Goal: Book appointment/travel/reservation

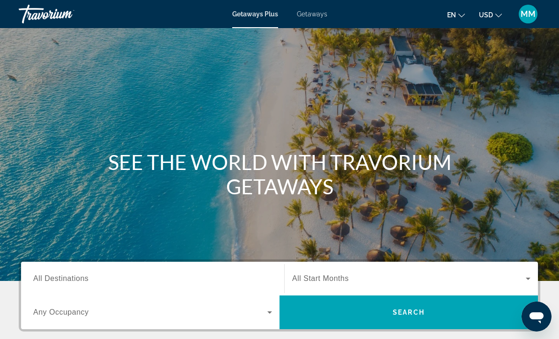
click at [318, 15] on span "Getaways" at bounding box center [312, 13] width 30 height 7
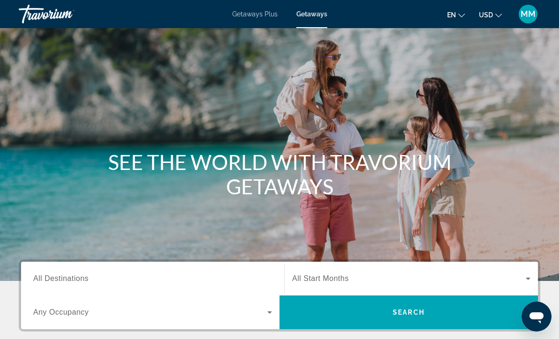
click at [325, 14] on span "Getaways" at bounding box center [311, 13] width 31 height 7
click at [69, 280] on span "All Destinations" at bounding box center [60, 278] width 55 height 8
click at [69, 280] on input "Destination All Destinations" at bounding box center [152, 278] width 239 height 11
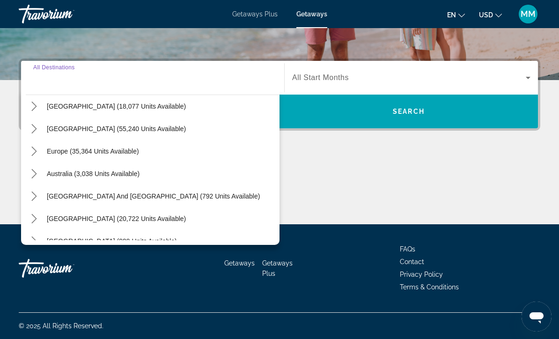
scroll to position [73, 0]
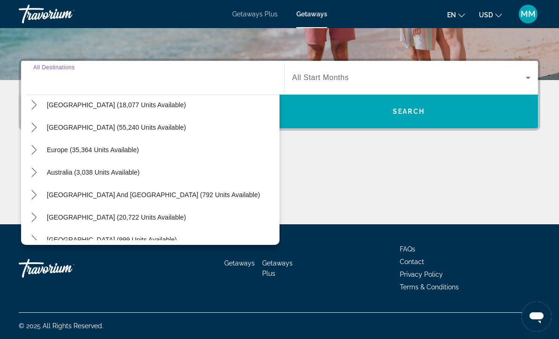
click at [36, 149] on icon "Toggle Europe (35,364 units available) submenu" at bounding box center [33, 149] width 5 height 9
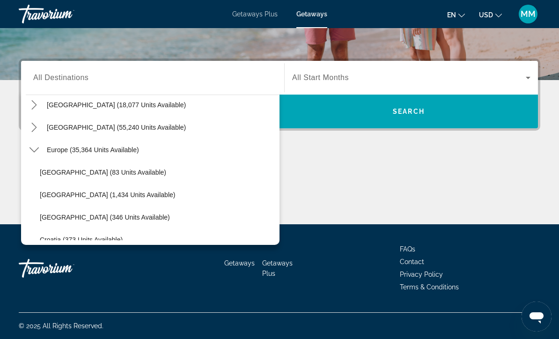
click at [104, 152] on span "Europe (35,364 units available)" at bounding box center [93, 149] width 92 height 7
type input "**********"
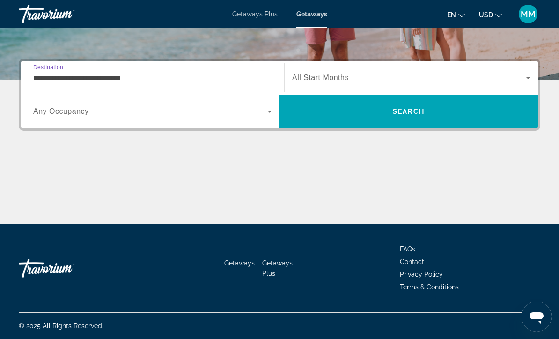
click at [267, 116] on icon "Search widget" at bounding box center [269, 111] width 11 height 11
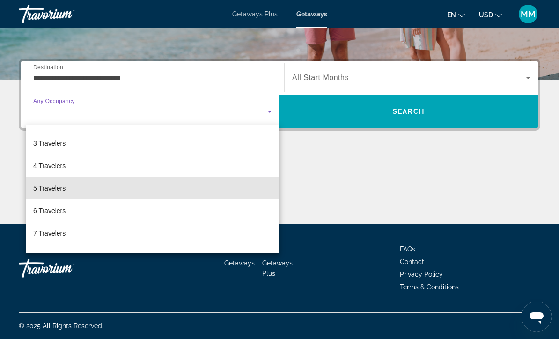
scroll to position [57, 0]
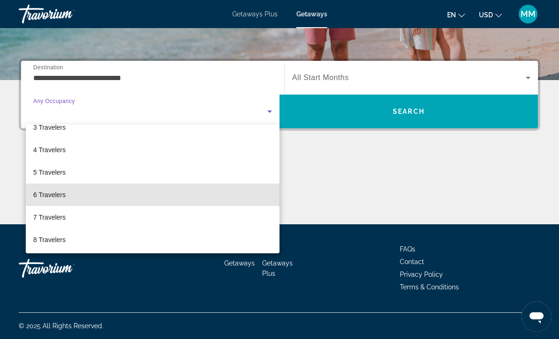
click at [76, 201] on mat-option "6 Travelers" at bounding box center [153, 194] width 254 height 22
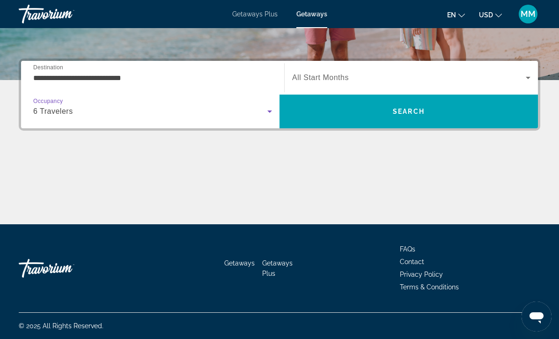
click at [515, 80] on span "Search widget" at bounding box center [408, 77] width 233 height 11
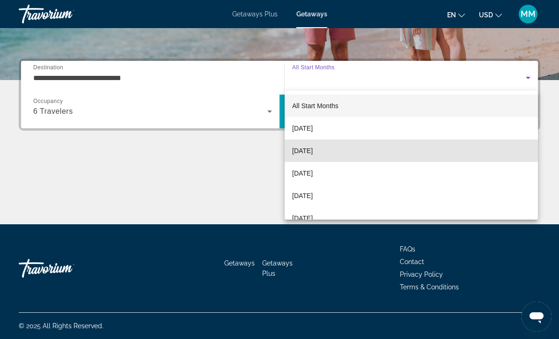
click at [312, 154] on span "November 2025" at bounding box center [302, 150] width 21 height 11
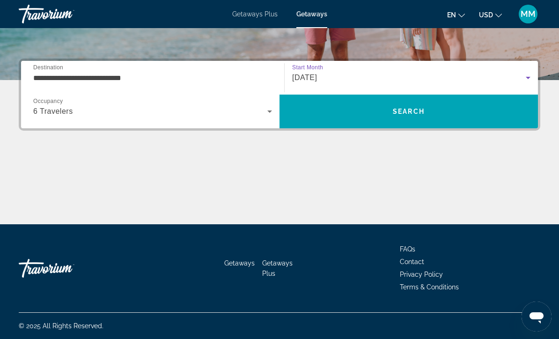
click at [369, 114] on span "Search" at bounding box center [408, 111] width 258 height 22
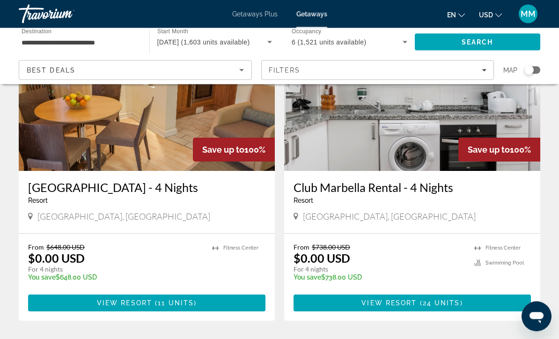
scroll to position [96, 0]
click at [482, 79] on span "Filters" at bounding box center [377, 70] width 232 height 22
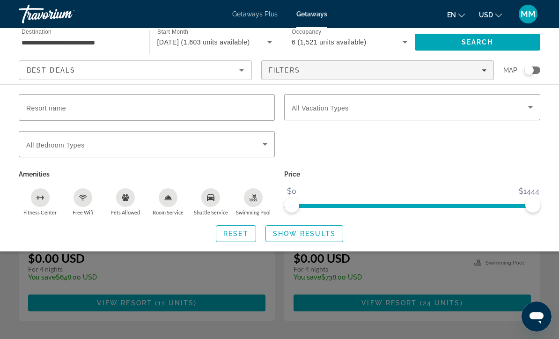
click at [523, 110] on span "Search widget" at bounding box center [409, 107] width 236 height 11
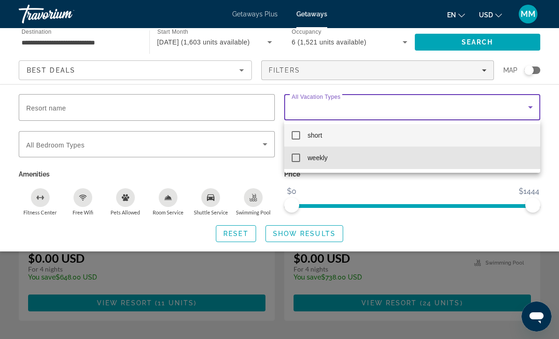
click at [316, 165] on mat-option "weekly" at bounding box center [412, 157] width 256 height 22
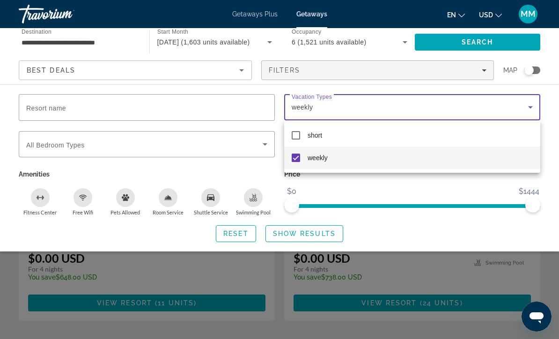
click at [318, 238] on div at bounding box center [279, 169] width 559 height 339
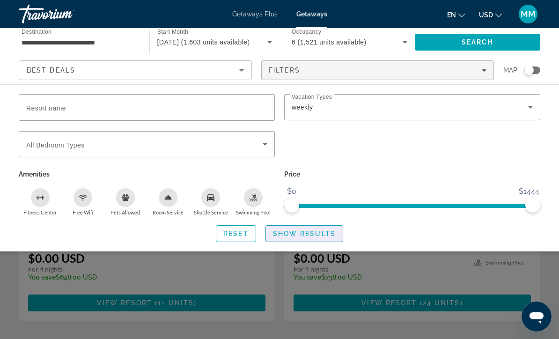
click at [303, 237] on span "Show Results" at bounding box center [304, 233] width 63 height 7
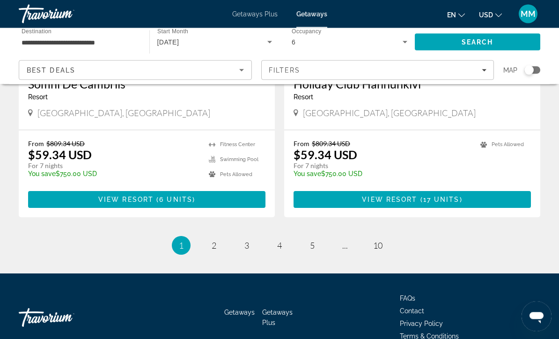
scroll to position [1787, 0]
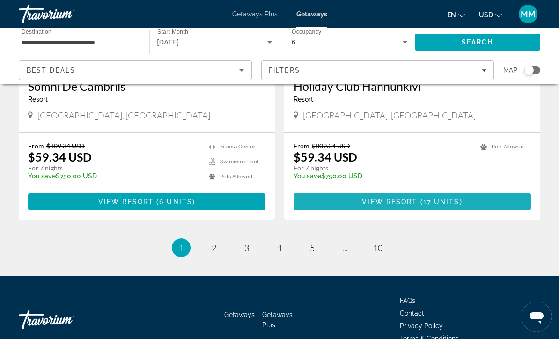
click at [471, 200] on span "Main content" at bounding box center [411, 201] width 237 height 22
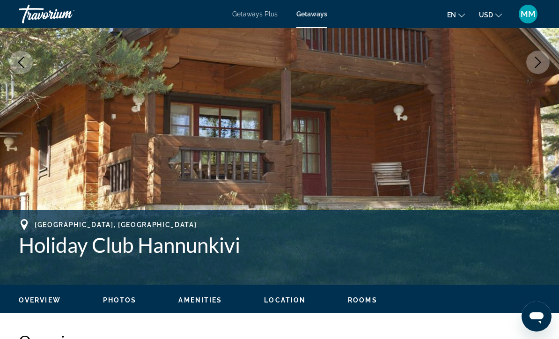
scroll to position [184, 0]
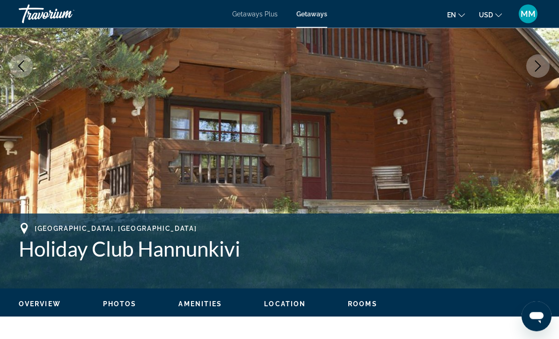
click at [539, 72] on button "Next image" at bounding box center [537, 66] width 23 height 23
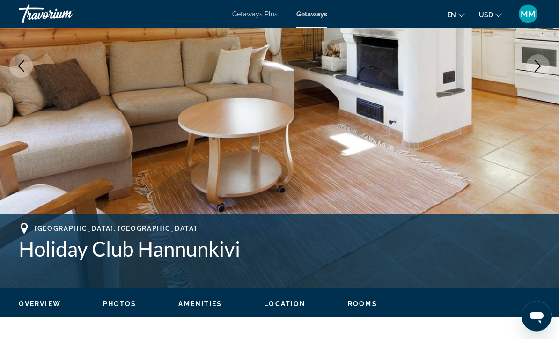
click at [540, 74] on button "Next image" at bounding box center [537, 66] width 23 height 23
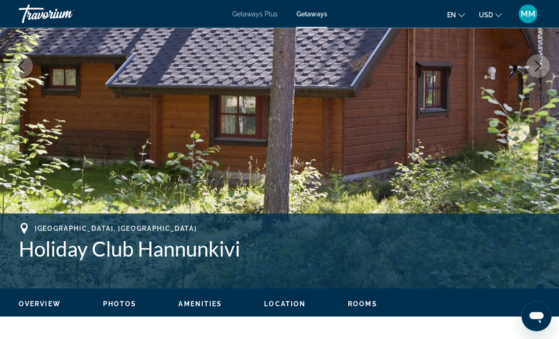
click at [540, 74] on button "Next image" at bounding box center [537, 66] width 23 height 23
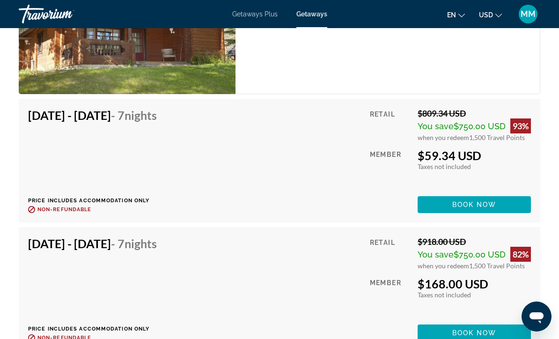
scroll to position [1767, 0]
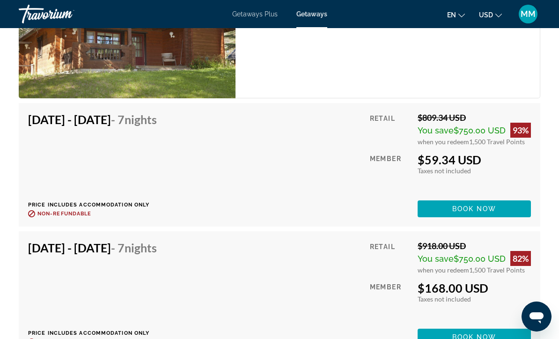
click at [494, 209] on span "Book now" at bounding box center [474, 208] width 44 height 7
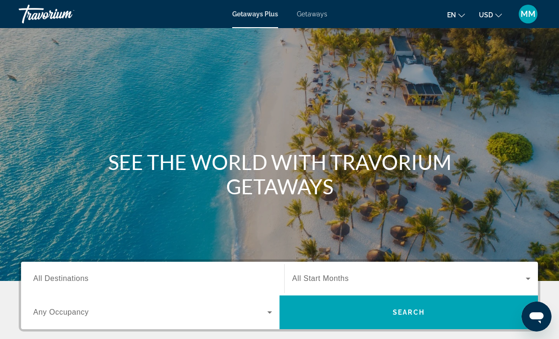
click at [313, 10] on span "Getaways" at bounding box center [312, 13] width 30 height 7
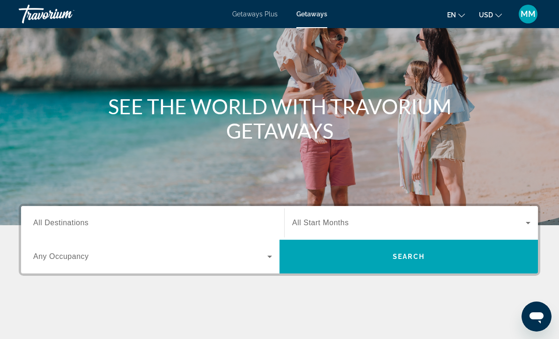
click at [139, 220] on input "Destination All Destinations" at bounding box center [152, 223] width 239 height 11
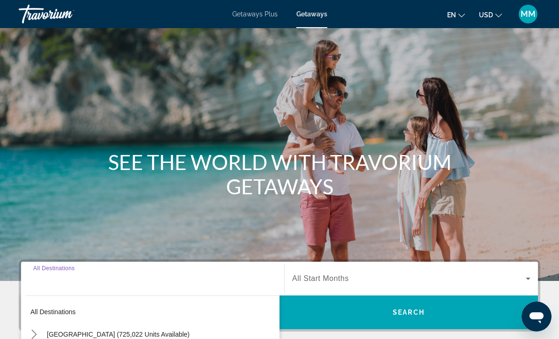
click at [332, 1] on mat-toolbar "Getaways Plus Getaways en English Español Français Italiano Português русский U…" at bounding box center [279, 14] width 559 height 28
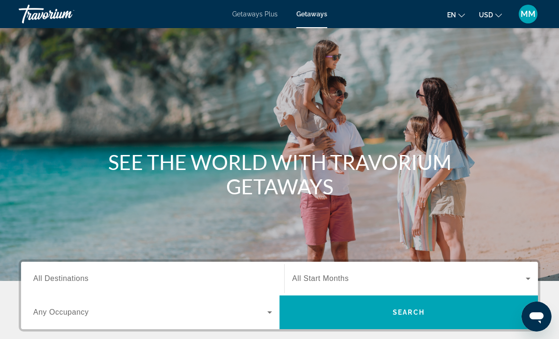
click at [393, 170] on h1 "SEE THE WORLD WITH TRAVORIUM GETAWAYS" at bounding box center [279, 174] width 351 height 49
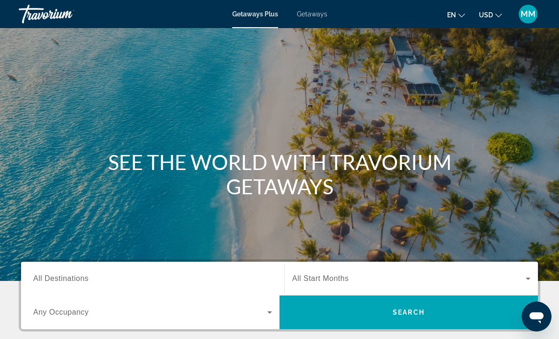
click at [555, 75] on div "Main content" at bounding box center [279, 140] width 559 height 281
click at [314, 18] on span "Getaways" at bounding box center [312, 13] width 30 height 7
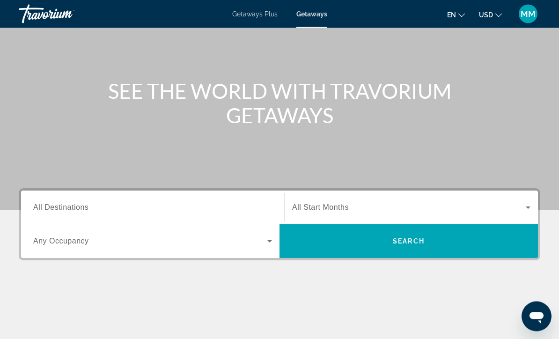
scroll to position [69, 0]
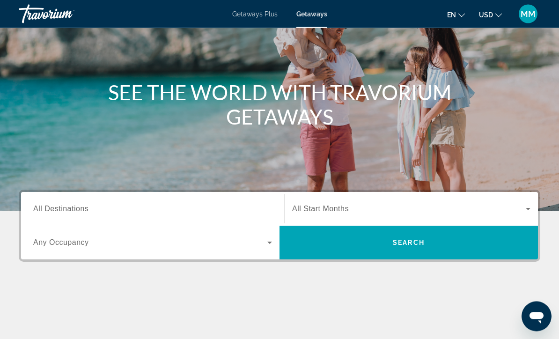
click at [70, 205] on span "All Destinations" at bounding box center [60, 209] width 55 height 8
click at [70, 205] on input "Destination All Destinations" at bounding box center [152, 209] width 239 height 11
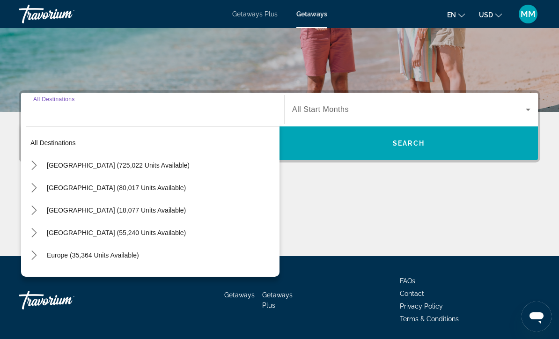
scroll to position [170, 0]
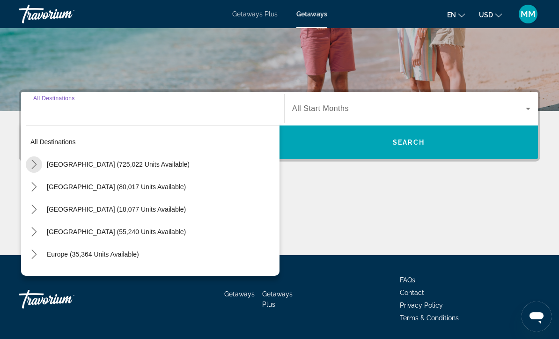
click at [28, 160] on mat-icon "Toggle United States (725,022 units available) submenu" at bounding box center [34, 164] width 16 height 16
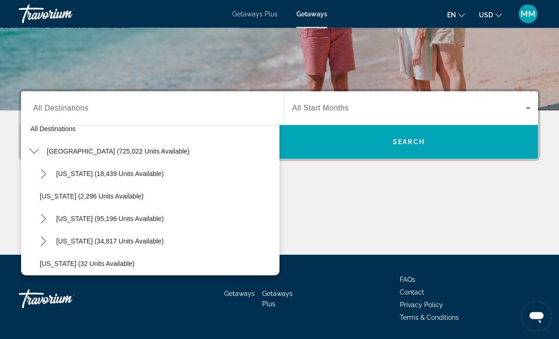
click at [46, 221] on icon "Toggle California (95,196 units available) submenu" at bounding box center [43, 218] width 9 height 9
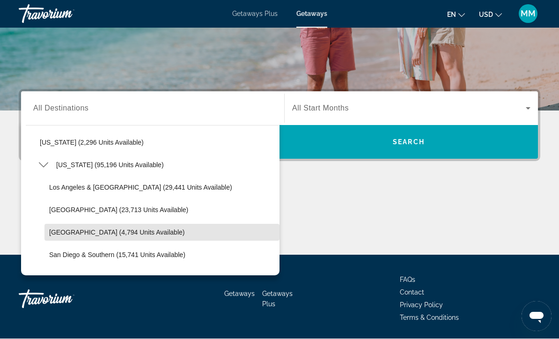
scroll to position [67, 0]
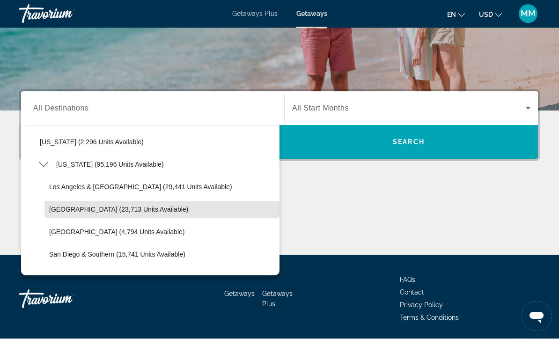
click at [52, 211] on span "Lake Tahoe (23,713 units available)" at bounding box center [118, 209] width 139 height 7
type input "**********"
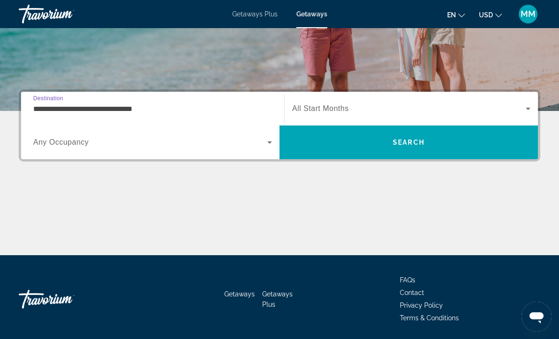
click at [260, 147] on span "Search widget" at bounding box center [150, 142] width 234 height 11
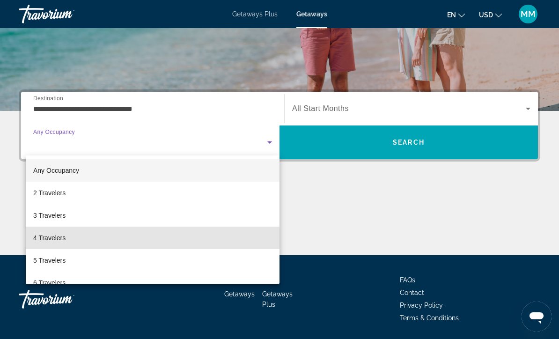
click at [60, 243] on span "4 Travelers" at bounding box center [49, 237] width 32 height 11
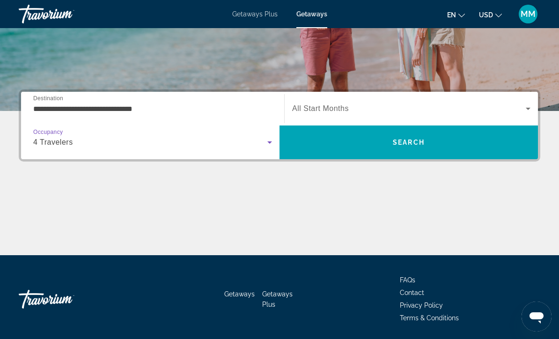
click at [522, 112] on icon "Search widget" at bounding box center [527, 108] width 11 height 11
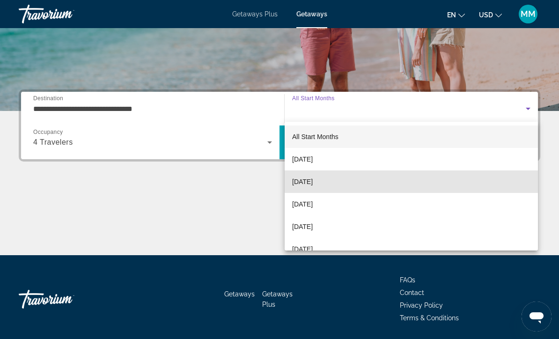
click at [312, 182] on span "November 2025" at bounding box center [302, 181] width 21 height 11
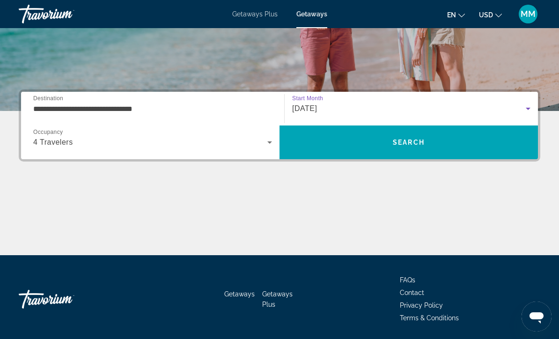
click at [381, 145] on span "Search" at bounding box center [408, 142] width 258 height 22
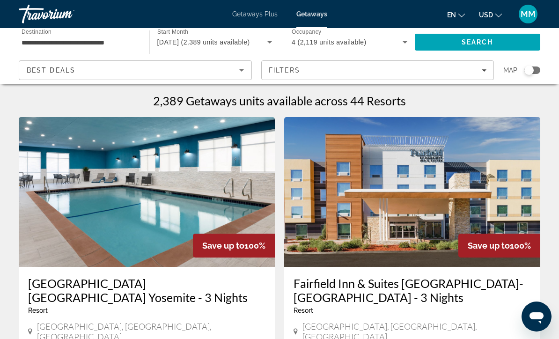
click at [477, 72] on div "Filters" at bounding box center [378, 69] width 218 height 7
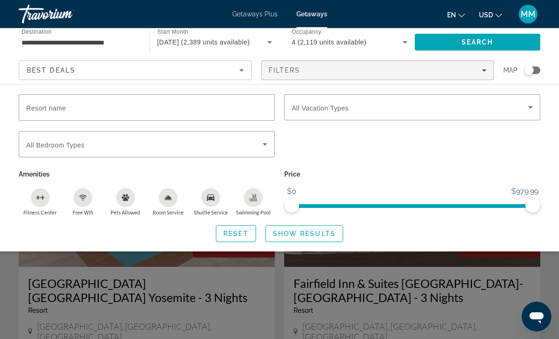
click at [480, 74] on span "Filters" at bounding box center [377, 70] width 232 height 22
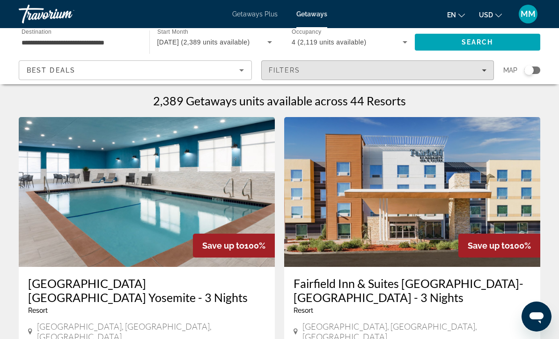
click at [480, 72] on div "Filters" at bounding box center [378, 69] width 218 height 7
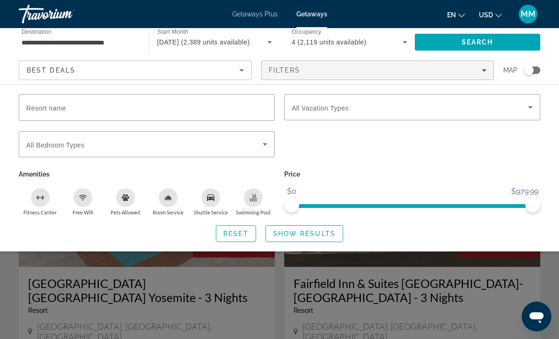
click at [477, 70] on div "Filters" at bounding box center [378, 69] width 218 height 7
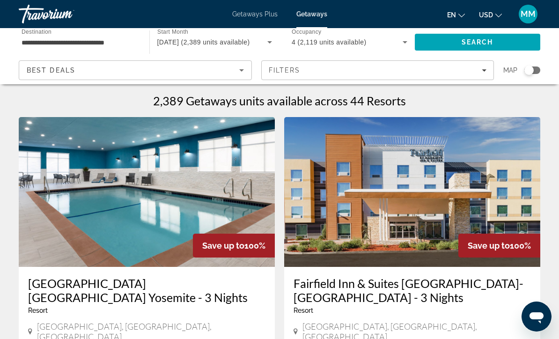
click at [476, 74] on span "Filters" at bounding box center [377, 70] width 232 height 22
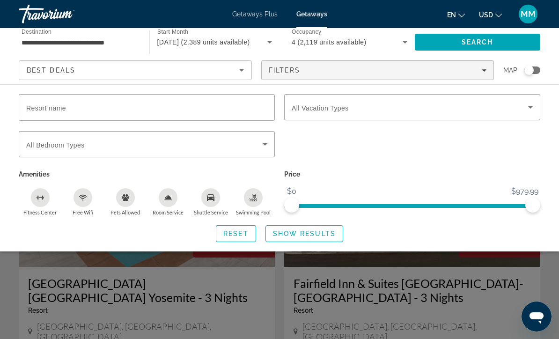
click at [475, 74] on span "Filters" at bounding box center [377, 70] width 232 height 22
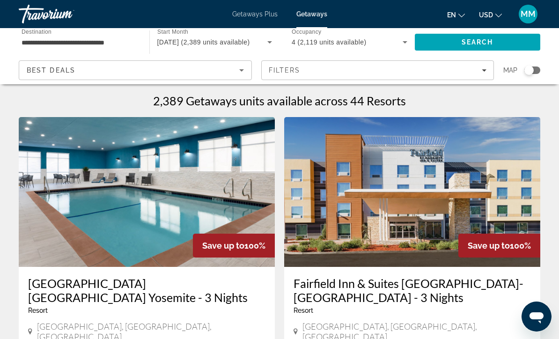
click at [481, 75] on span "Filters" at bounding box center [377, 70] width 232 height 22
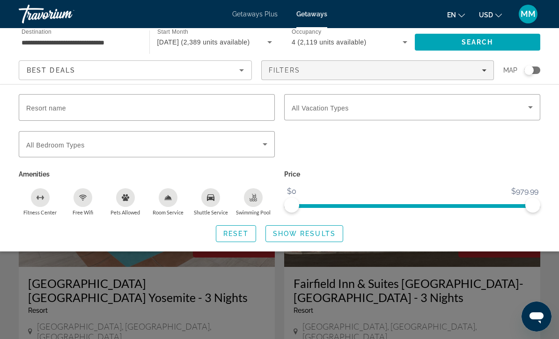
click at [312, 13] on span "Getaways" at bounding box center [311, 13] width 31 height 7
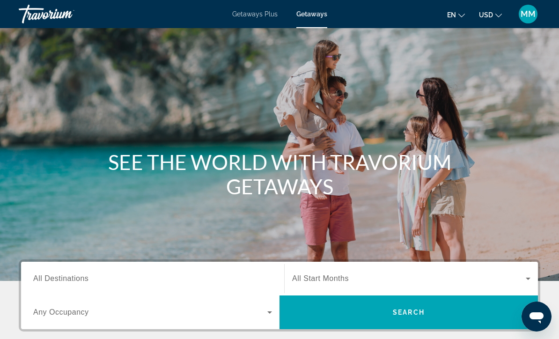
click at [314, 18] on span "Getaways" at bounding box center [311, 13] width 31 height 7
click at [62, 274] on span "All Destinations" at bounding box center [60, 278] width 55 height 8
click at [62, 273] on input "Destination All Destinations" at bounding box center [152, 278] width 239 height 11
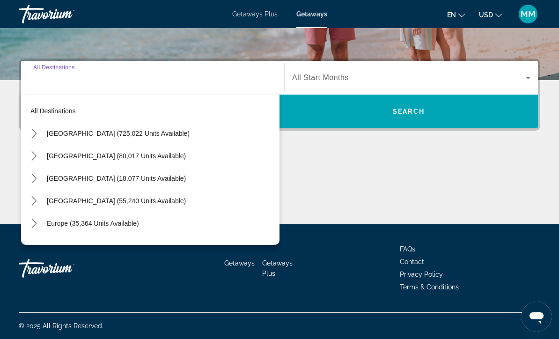
click at [31, 132] on icon "Toggle United States (725,022 units available) submenu" at bounding box center [33, 133] width 9 height 9
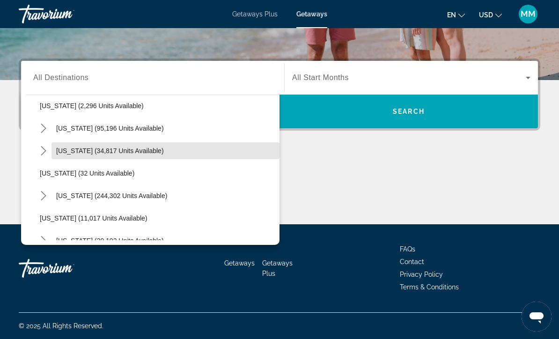
scroll to position [73, 0]
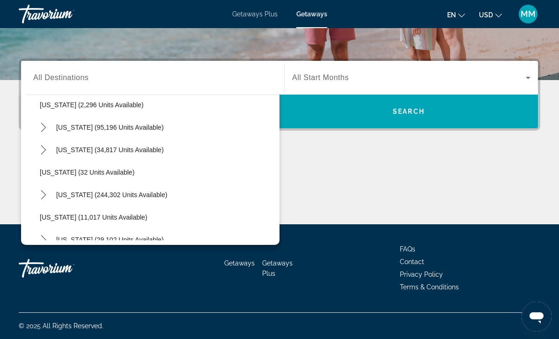
click at [42, 126] on icon "Toggle California (95,196 units available) submenu" at bounding box center [43, 127] width 9 height 9
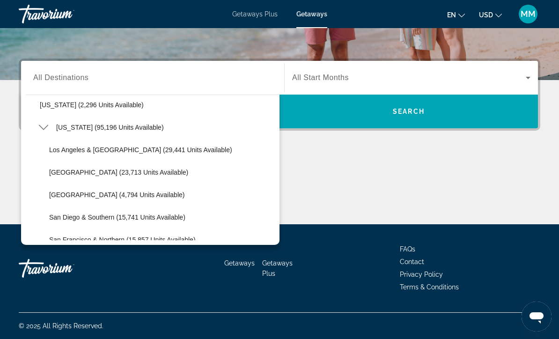
click at [79, 170] on span "Lake Tahoe (23,713 units available)" at bounding box center [118, 171] width 139 height 7
type input "**********"
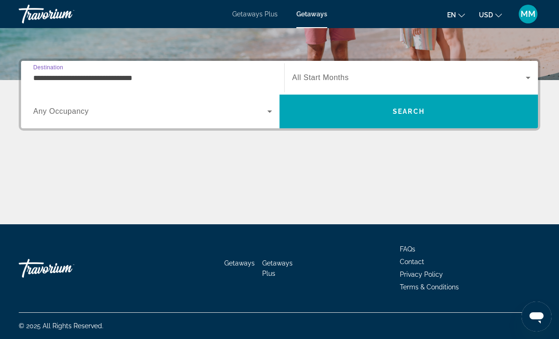
click at [257, 111] on span "Search widget" at bounding box center [150, 111] width 234 height 11
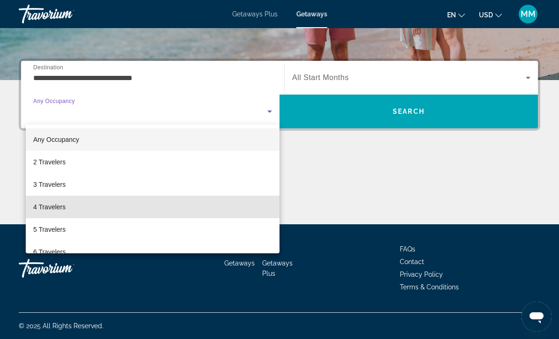
click at [61, 207] on span "4 Travelers" at bounding box center [49, 206] width 32 height 11
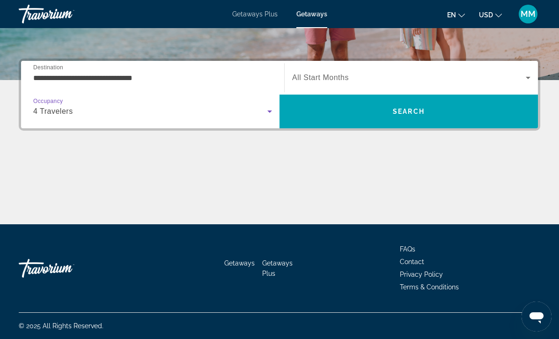
click at [517, 83] on span "Search widget" at bounding box center [408, 77] width 233 height 11
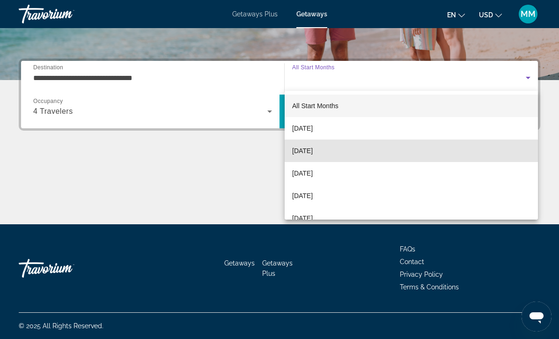
click at [312, 150] on span "November 2025" at bounding box center [302, 150] width 21 height 11
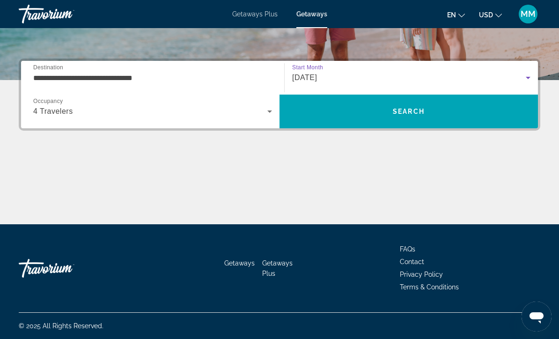
click at [368, 109] on span "Search" at bounding box center [408, 111] width 258 height 22
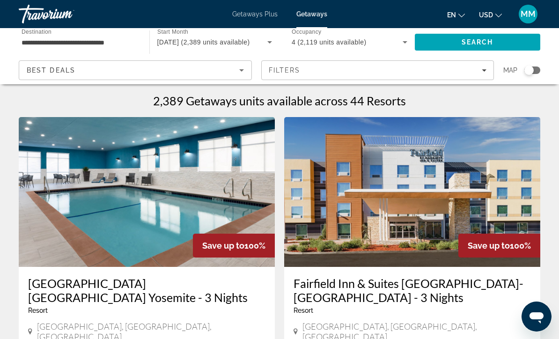
click at [482, 70] on icon "Filters" at bounding box center [483, 70] width 5 height 5
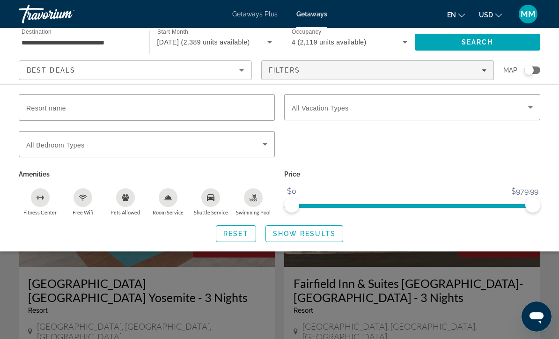
click at [525, 109] on icon "Search widget" at bounding box center [529, 107] width 11 height 11
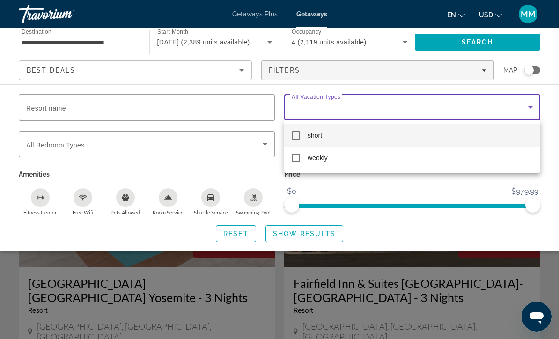
click at [391, 234] on div at bounding box center [279, 169] width 559 height 339
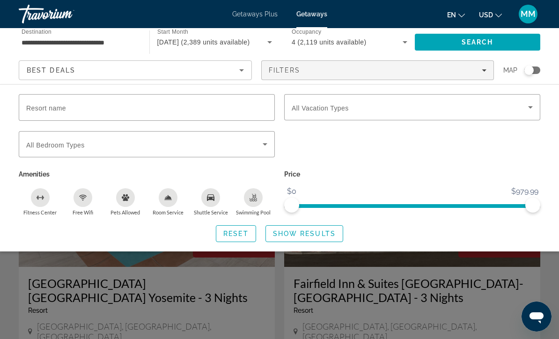
click at [286, 284] on div "Search widget" at bounding box center [279, 239] width 559 height 198
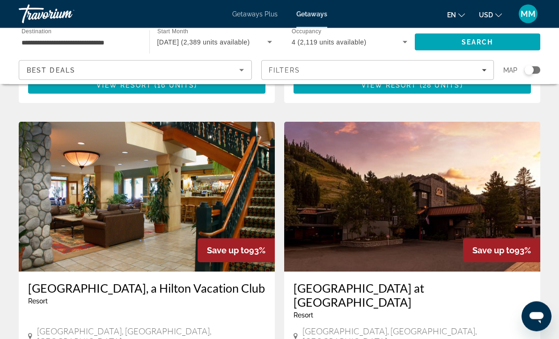
scroll to position [1672, 0]
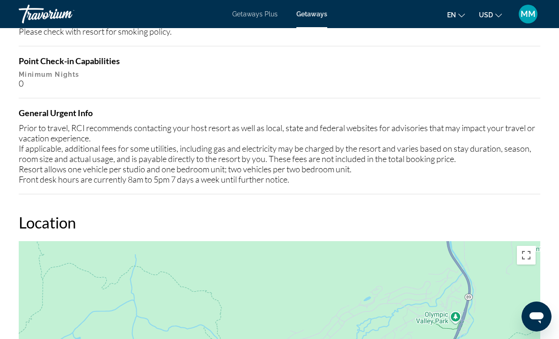
scroll to position [1216, 0]
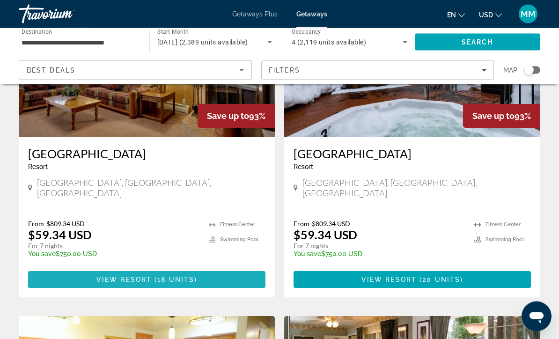
scroll to position [828, 0]
click at [176, 276] on span "18 units" at bounding box center [175, 279] width 37 height 7
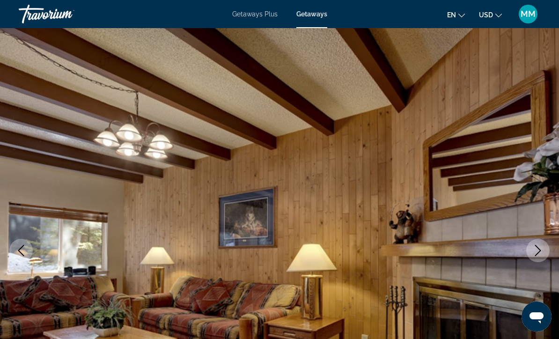
click at [531, 258] on button "Next image" at bounding box center [537, 250] width 23 height 23
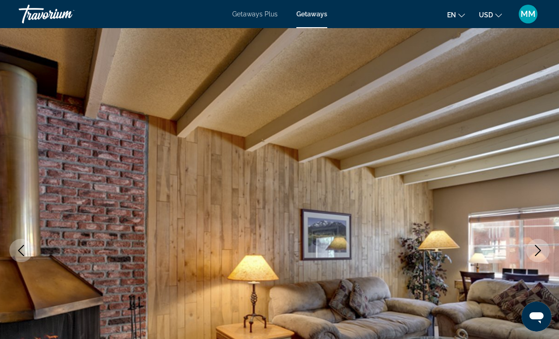
click at [537, 256] on button "Next image" at bounding box center [537, 250] width 23 height 23
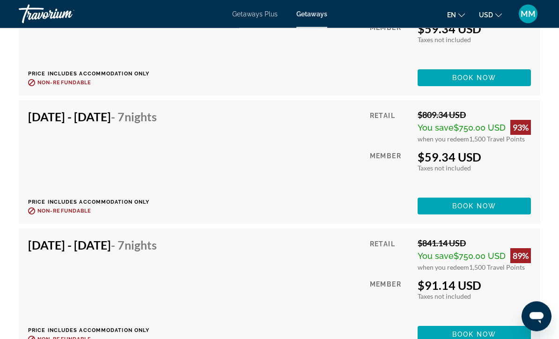
scroll to position [2155, 0]
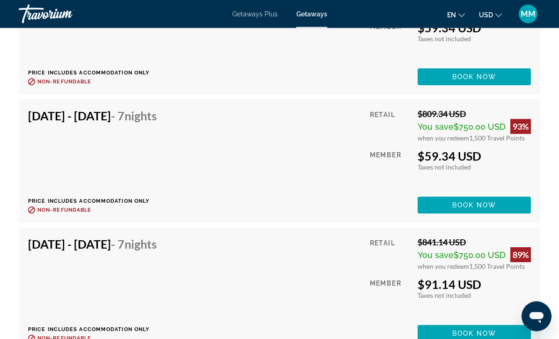
click at [470, 202] on span "Book now" at bounding box center [474, 205] width 44 height 7
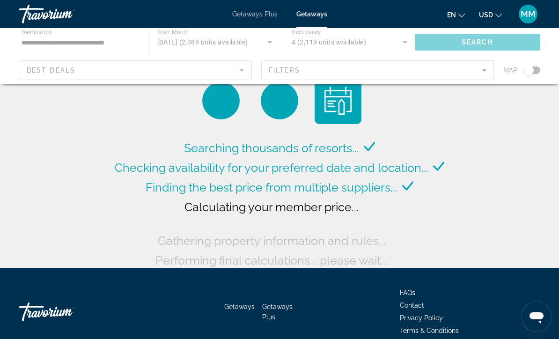
click at [476, 74] on div "Main content" at bounding box center [279, 56] width 559 height 56
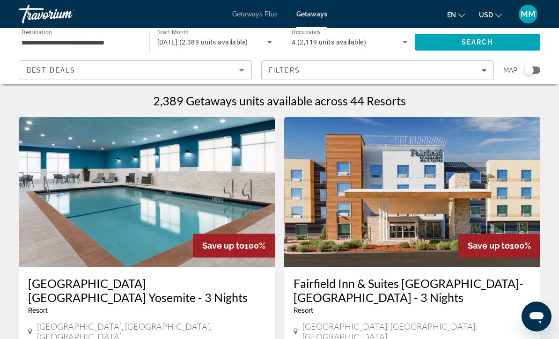
click at [315, 13] on span "Getaways" at bounding box center [311, 13] width 31 height 7
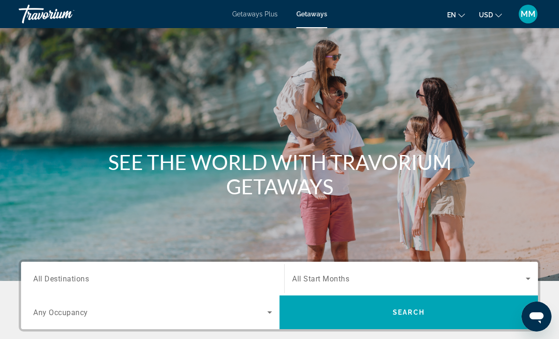
click at [88, 273] on input "Destination All Destinations" at bounding box center [152, 278] width 239 height 11
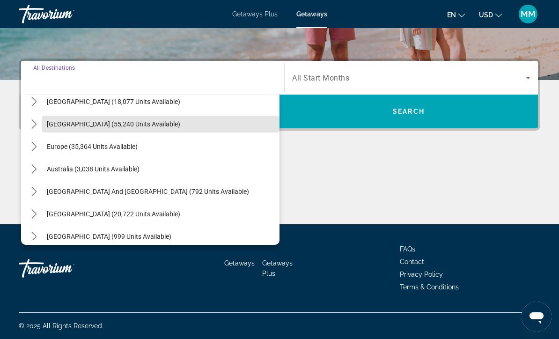
scroll to position [78, 0]
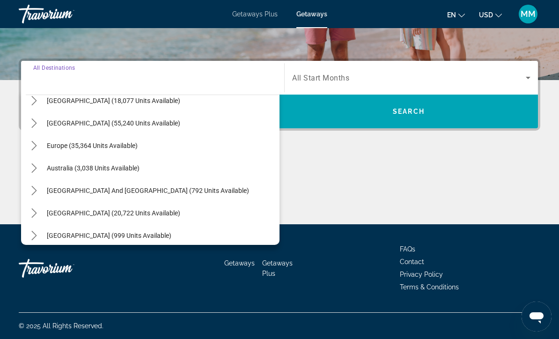
click at [98, 151] on span "Select destination: Europe (35,364 units available)" at bounding box center [160, 145] width 237 height 22
type input "**********"
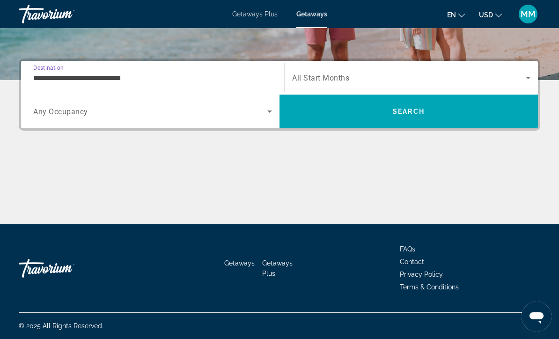
click at [175, 114] on span "Search widget" at bounding box center [150, 111] width 234 height 11
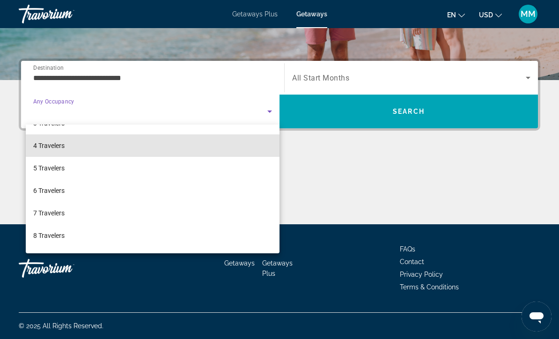
scroll to position [62, 0]
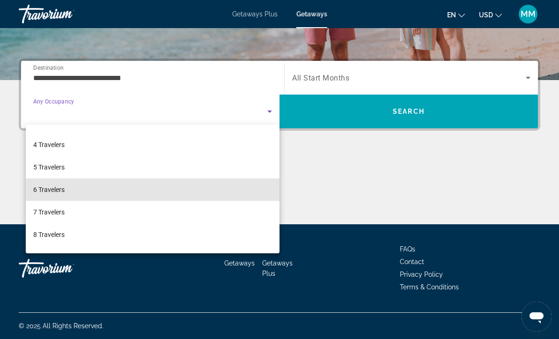
click at [60, 189] on span "6 Travelers" at bounding box center [48, 189] width 31 height 11
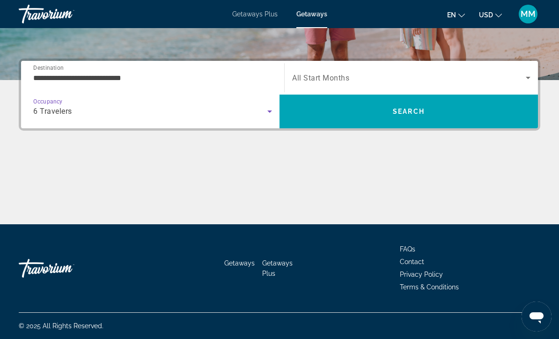
click at [270, 113] on icon "Search widget" at bounding box center [269, 111] width 11 height 11
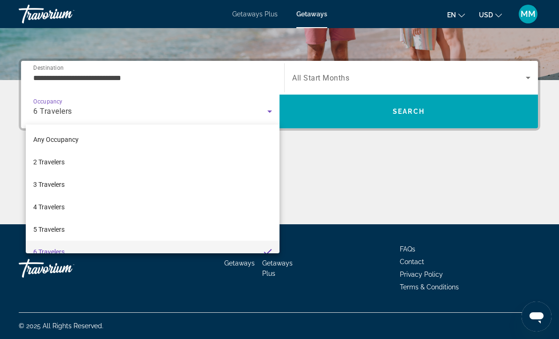
scroll to position [10, 0]
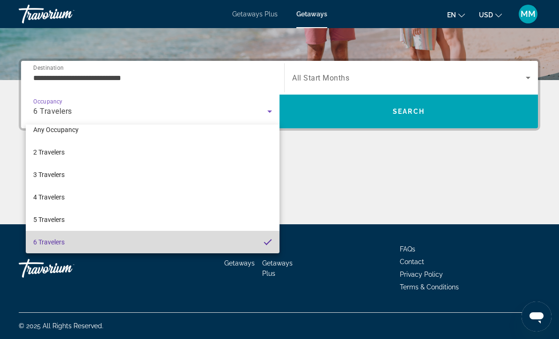
click at [65, 247] on mat-option "6 Travelers" at bounding box center [153, 242] width 254 height 22
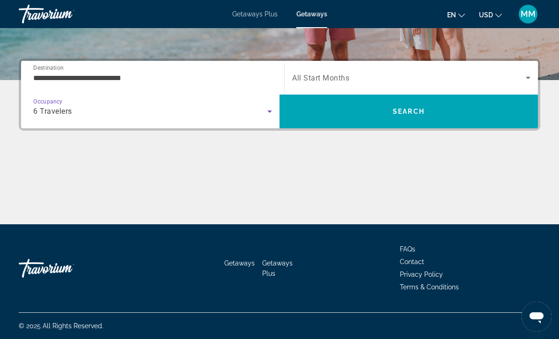
click at [517, 75] on span "Search widget" at bounding box center [408, 77] width 233 height 11
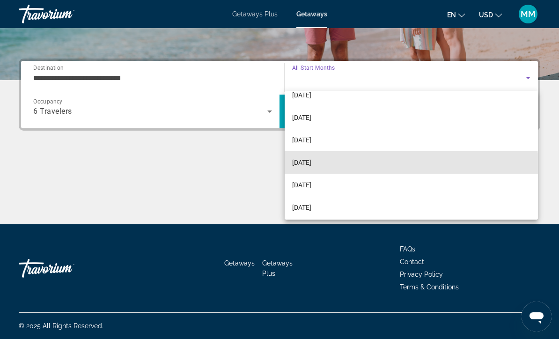
scroll to position [147, 0]
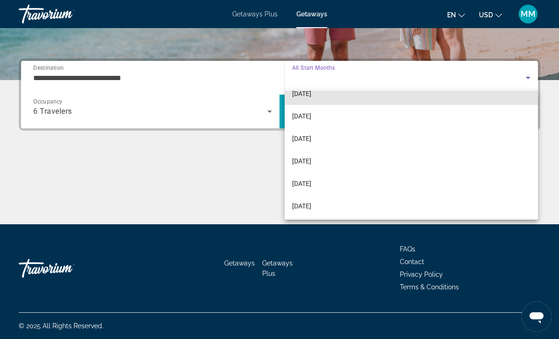
click at [311, 98] on span "March 2026" at bounding box center [301, 93] width 19 height 11
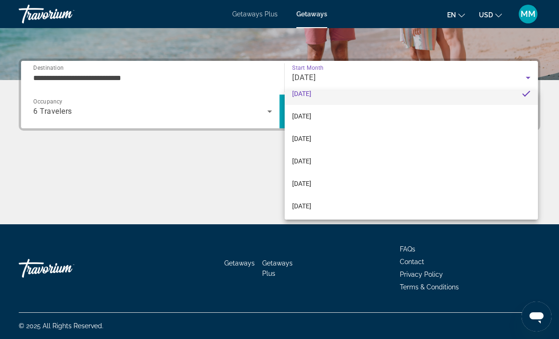
scroll to position [0, 0]
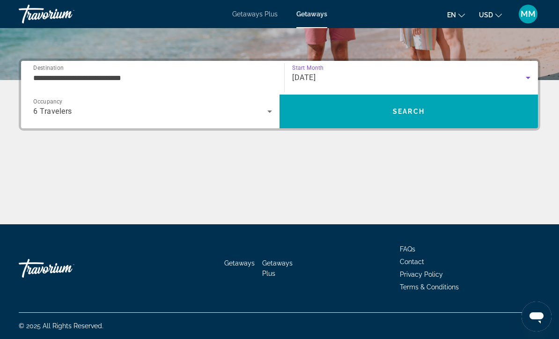
click at [406, 116] on span "Search" at bounding box center [408, 111] width 258 height 22
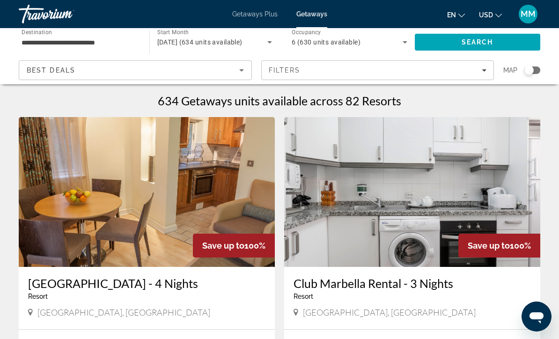
click at [394, 46] on div "6 (630 units available)" at bounding box center [346, 41] width 111 height 11
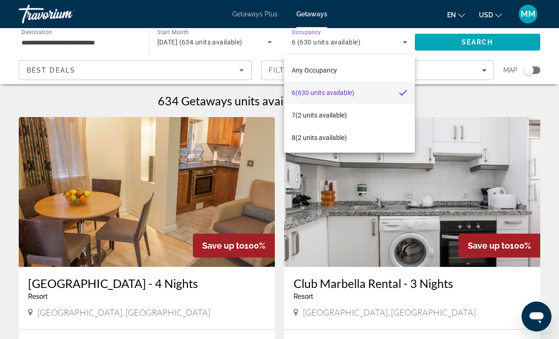
click at [452, 109] on div at bounding box center [279, 169] width 559 height 339
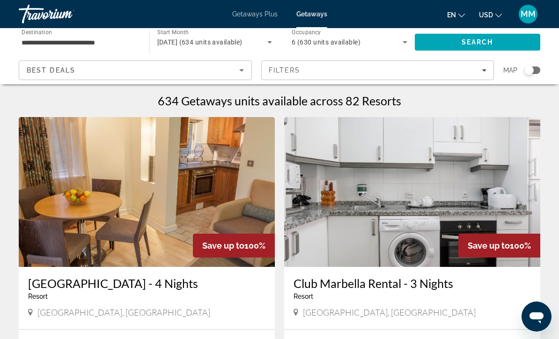
click at [380, 38] on div "6 (630 units available)" at bounding box center [346, 41] width 111 height 11
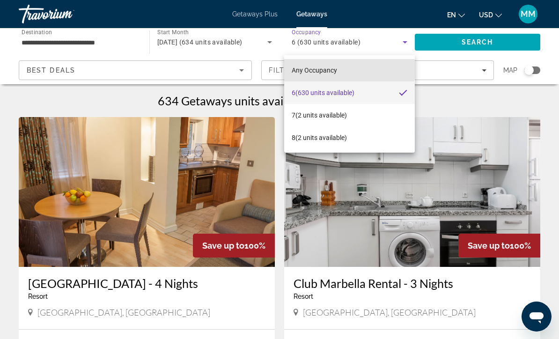
click at [334, 70] on span "Any Occupancy" at bounding box center [313, 69] width 45 height 7
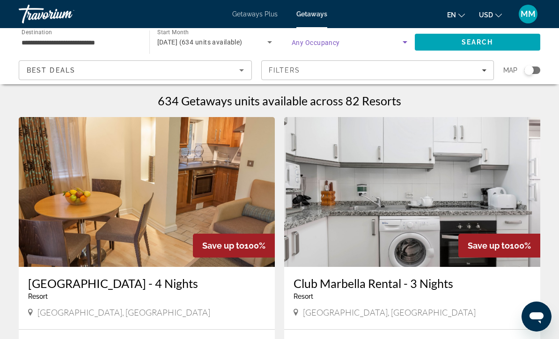
click at [355, 42] on span "Search widget" at bounding box center [346, 41] width 111 height 11
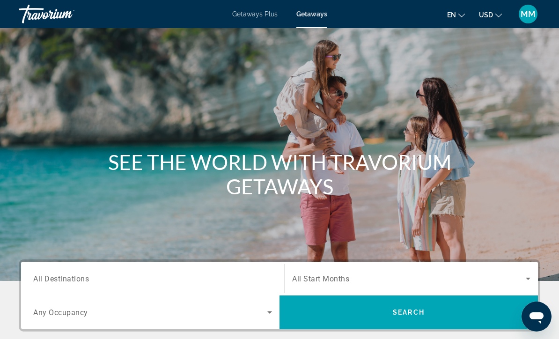
click at [305, 17] on span "Getaways" at bounding box center [311, 13] width 31 height 7
click at [58, 277] on span "All Destinations" at bounding box center [61, 278] width 56 height 9
click at [58, 277] on input "Destination All Destinations" at bounding box center [152, 278] width 239 height 11
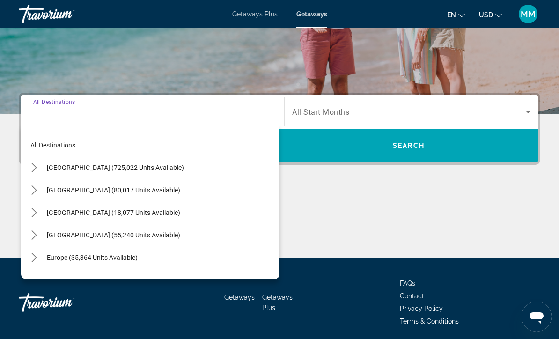
scroll to position [201, 0]
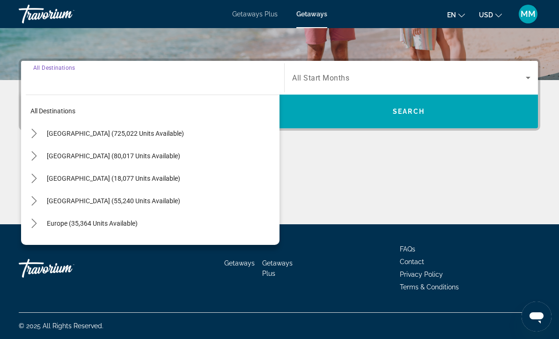
click at [38, 228] on mat-icon "Toggle Europe (35,364 units available) submenu" at bounding box center [34, 223] width 16 height 16
click at [79, 223] on span "Europe (35,364 units available)" at bounding box center [92, 222] width 91 height 7
type input "**********"
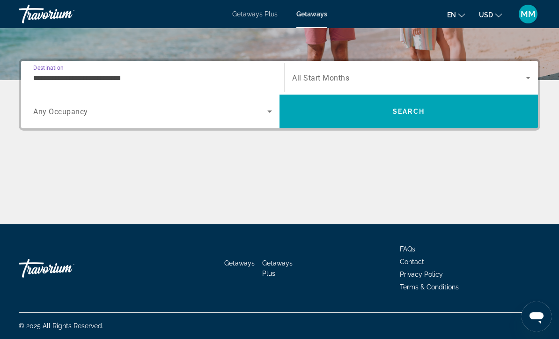
click at [189, 112] on span "Search widget" at bounding box center [150, 111] width 234 height 11
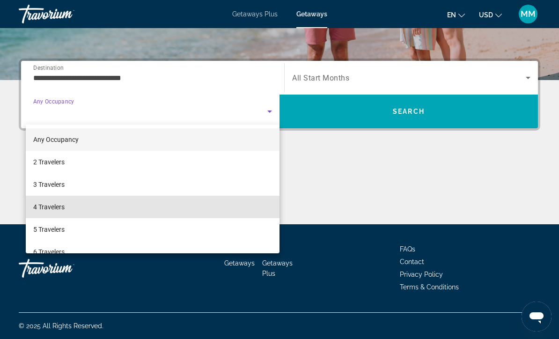
click at [66, 207] on mat-option "4 Travelers" at bounding box center [153, 207] width 254 height 22
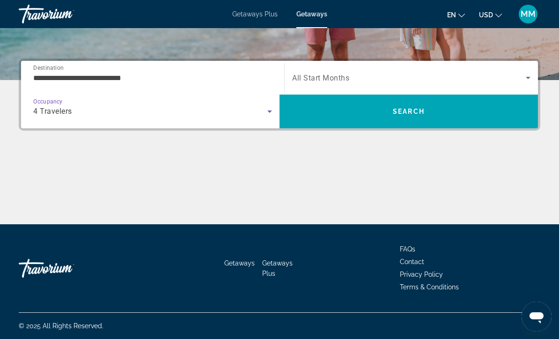
click at [430, 72] on span "Search widget" at bounding box center [408, 77] width 233 height 11
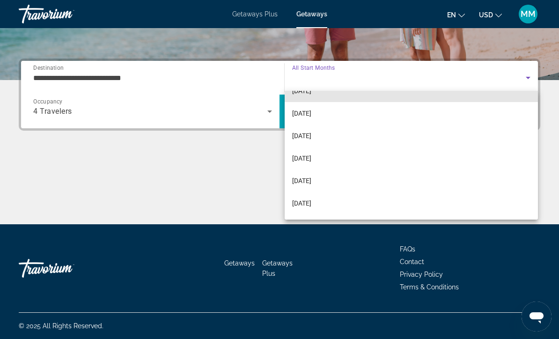
scroll to position [83, 0]
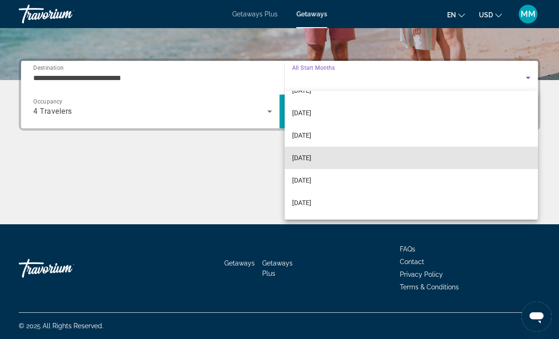
click at [311, 155] on span "March 2026" at bounding box center [301, 157] width 19 height 11
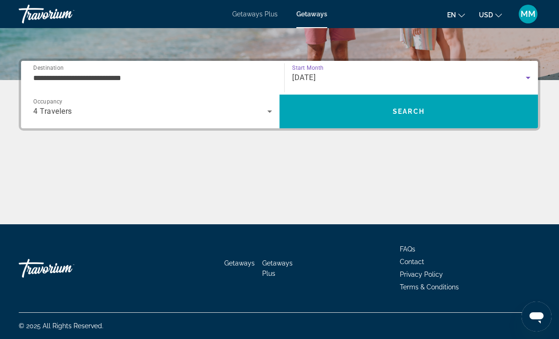
click at [392, 109] on span "Search" at bounding box center [408, 111] width 32 height 7
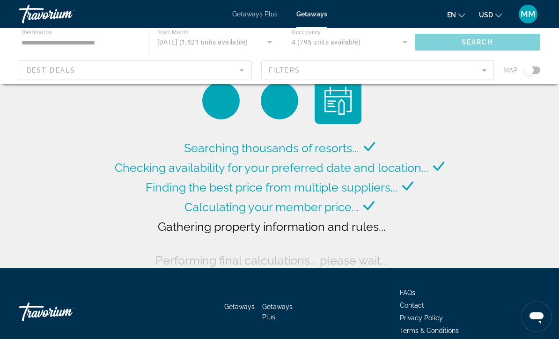
click at [479, 74] on div "Main content" at bounding box center [279, 56] width 559 height 56
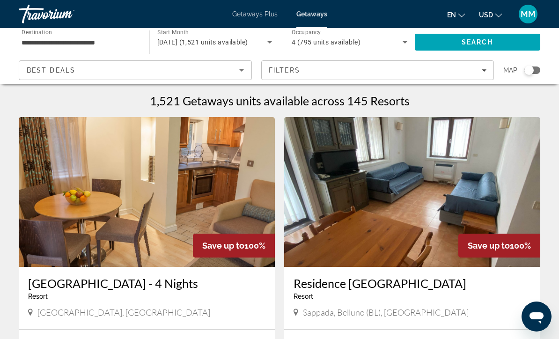
click at [476, 71] on div "Filters" at bounding box center [378, 69] width 218 height 7
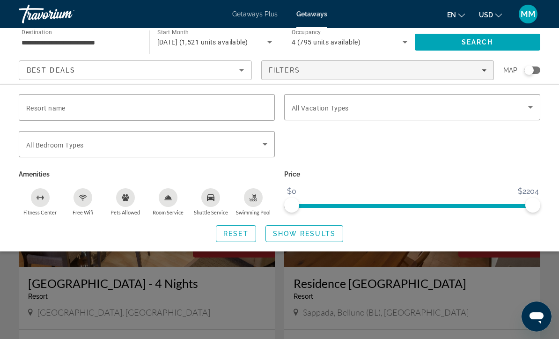
click at [526, 109] on icon "Search widget" at bounding box center [529, 107] width 11 height 11
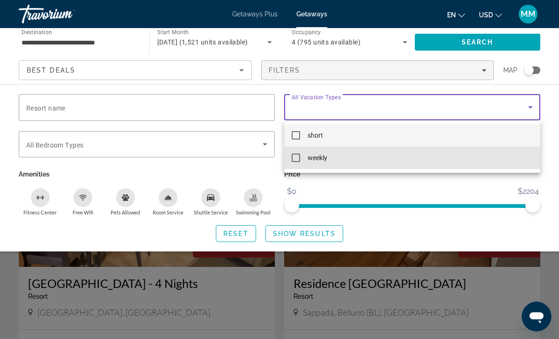
click at [301, 163] on mat-option "weekly" at bounding box center [412, 157] width 256 height 22
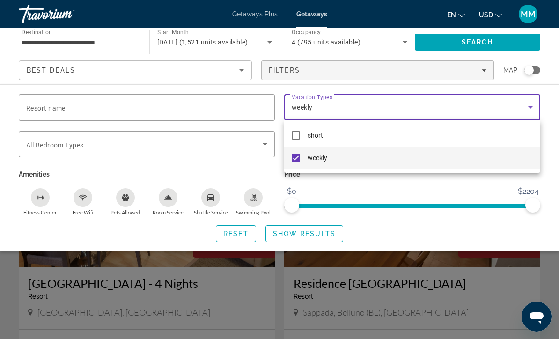
click at [328, 240] on div at bounding box center [279, 169] width 559 height 339
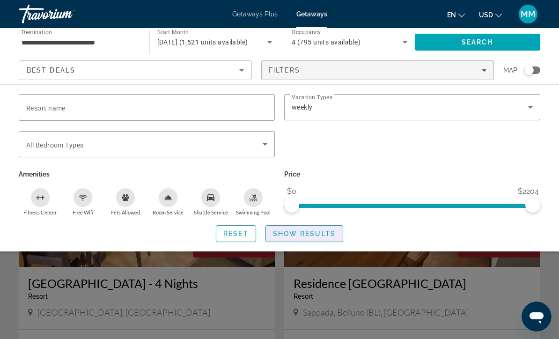
click at [317, 237] on span "Show Results" at bounding box center [304, 233] width 63 height 7
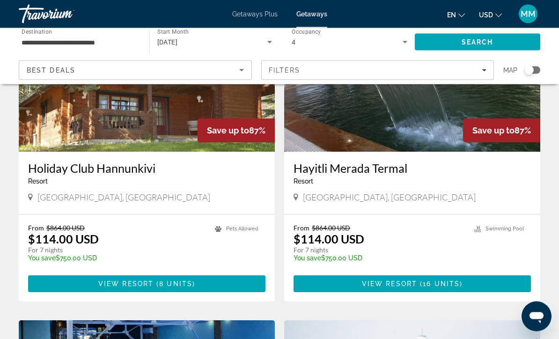
scroll to position [1411, 0]
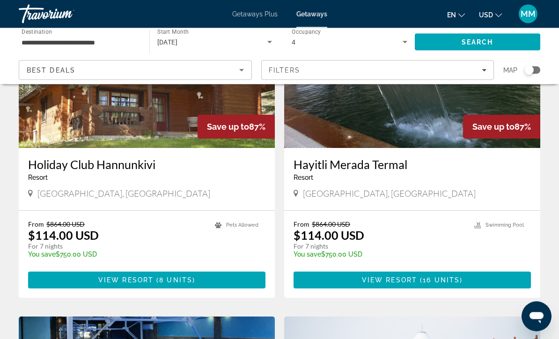
click at [210, 269] on span "Main content" at bounding box center [146, 280] width 237 height 22
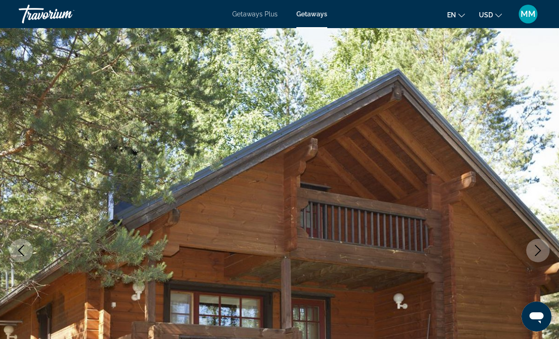
click at [546, 256] on button "Next image" at bounding box center [537, 250] width 23 height 23
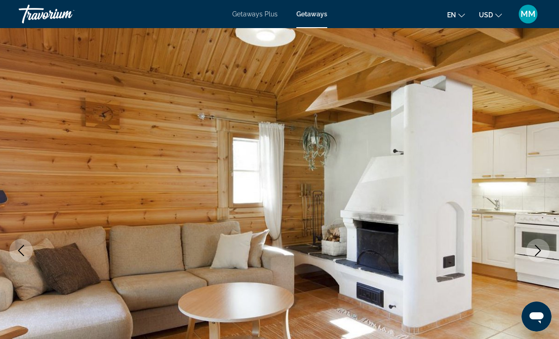
click at [537, 259] on button "Next image" at bounding box center [537, 250] width 23 height 23
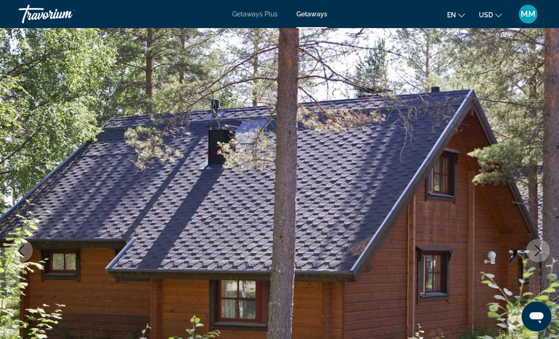
click at [533, 254] on icon "Next image" at bounding box center [537, 250] width 11 height 11
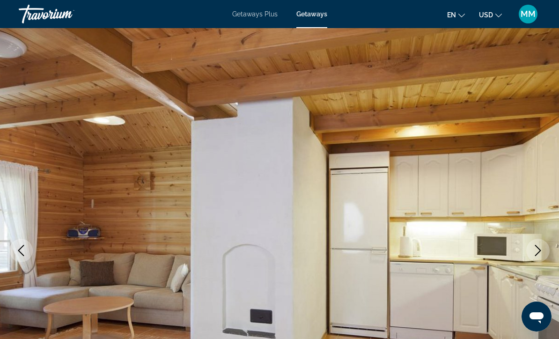
click at [537, 250] on icon "Next image" at bounding box center [537, 250] width 11 height 11
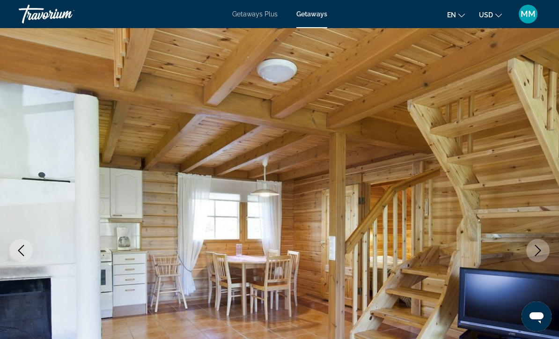
click at [531, 254] on button "Next image" at bounding box center [537, 250] width 23 height 23
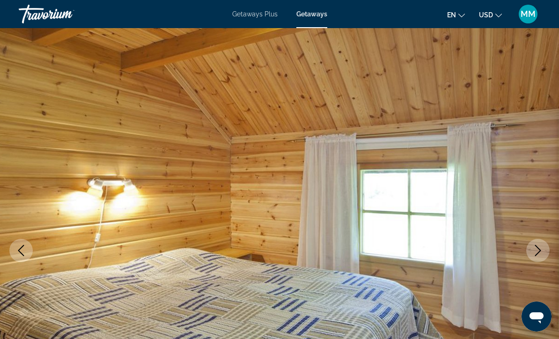
click at [532, 258] on button "Next image" at bounding box center [537, 250] width 23 height 23
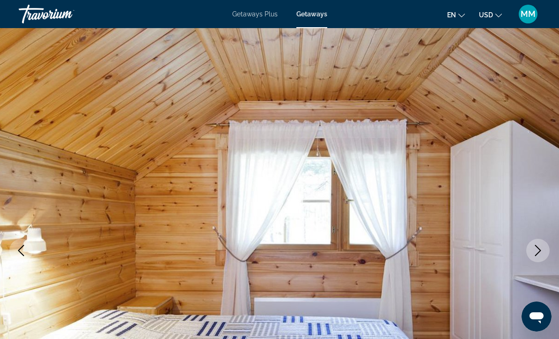
click at [535, 252] on icon "Next image" at bounding box center [537, 250] width 11 height 11
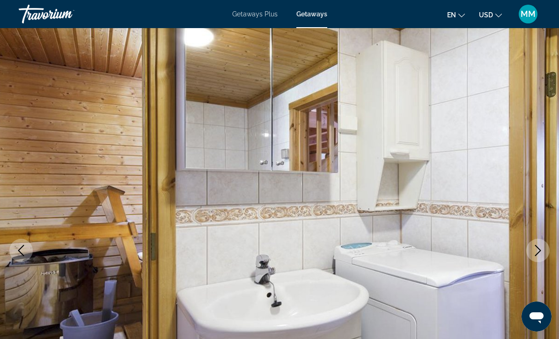
click at [538, 254] on icon "Next image" at bounding box center [537, 250] width 11 height 11
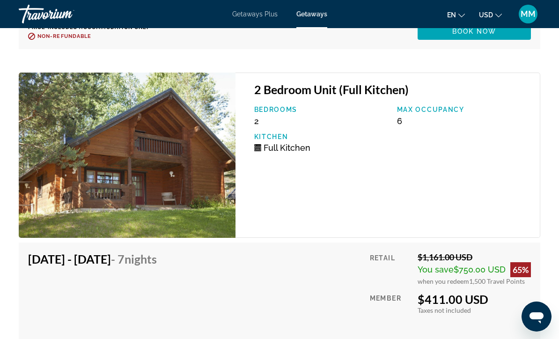
scroll to position [2071, 0]
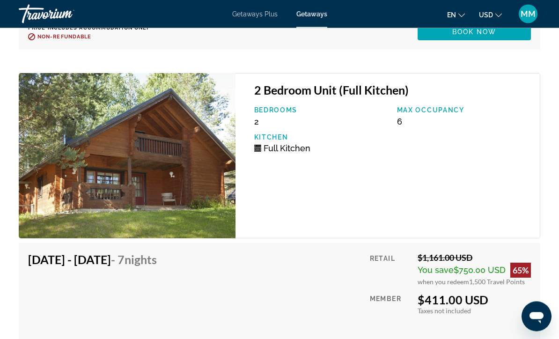
click at [261, 15] on span "Getaways Plus" at bounding box center [254, 13] width 45 height 7
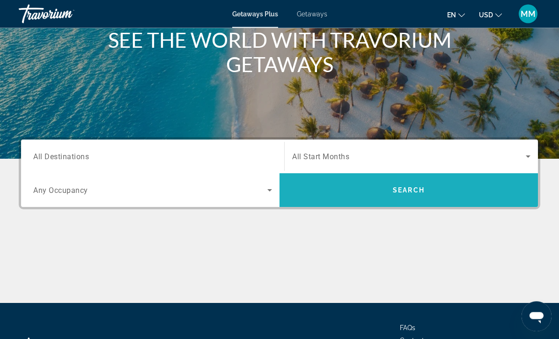
scroll to position [117, 0]
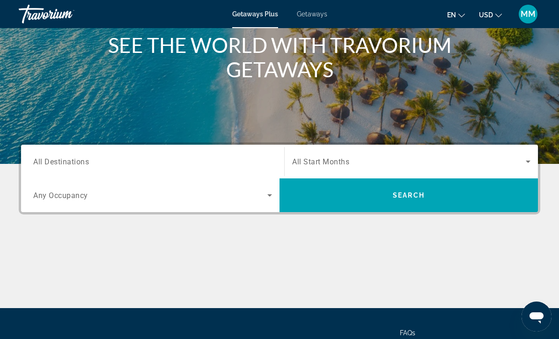
click at [47, 158] on span "All Destinations" at bounding box center [61, 161] width 56 height 9
click at [47, 158] on input "Destination All Destinations" at bounding box center [152, 161] width 239 height 11
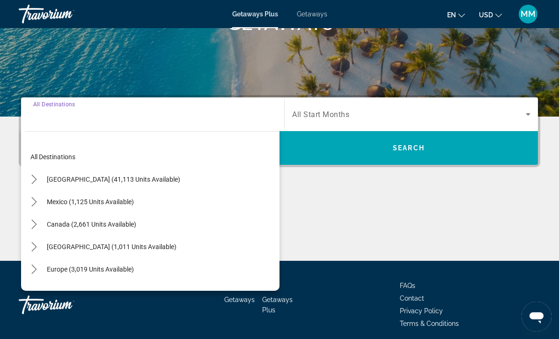
scroll to position [170, 0]
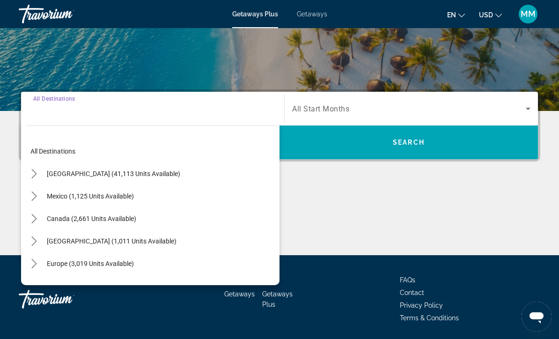
click at [41, 267] on mat-icon "Toggle Europe (3,019 units available) submenu" at bounding box center [34, 263] width 16 height 16
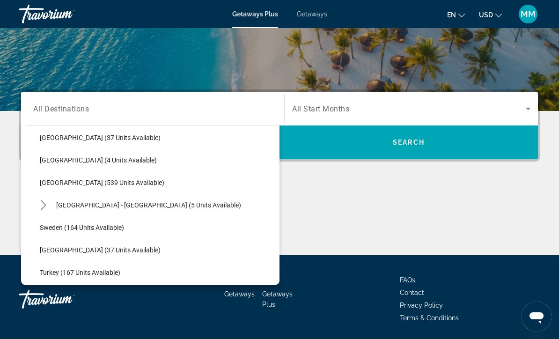
scroll to position [396, 0]
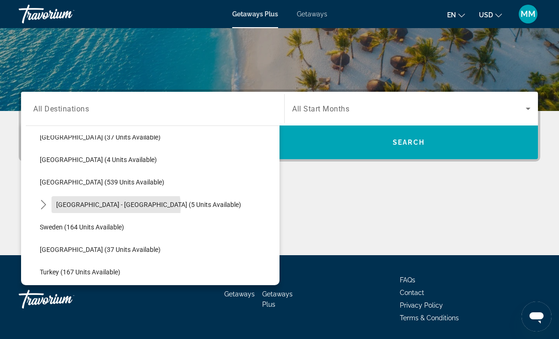
click at [100, 208] on span "Spain - Canary Islands (5 units available)" at bounding box center [148, 204] width 185 height 7
type input "**********"
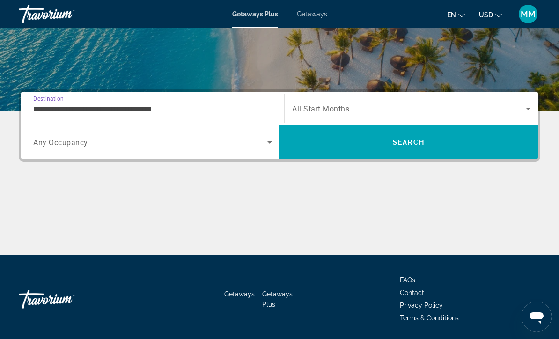
click at [340, 104] on span "Search widget" at bounding box center [408, 108] width 233 height 11
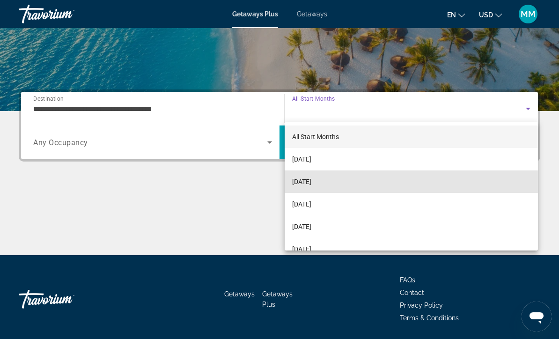
click at [311, 182] on span "November 2025" at bounding box center [301, 181] width 19 height 11
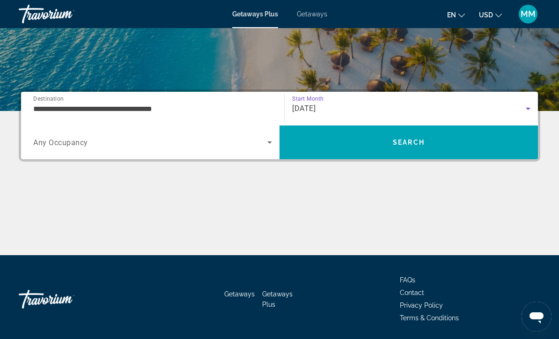
click at [167, 147] on span "Search widget" at bounding box center [150, 142] width 234 height 11
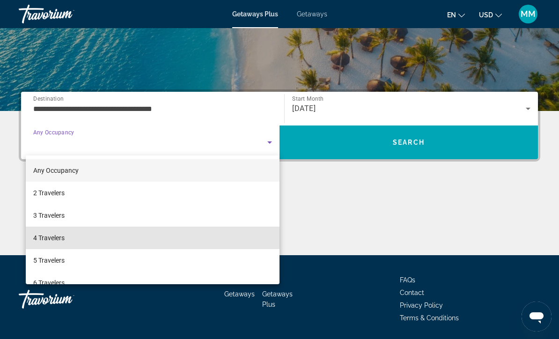
click at [67, 239] on mat-option "4 Travelers" at bounding box center [153, 237] width 254 height 22
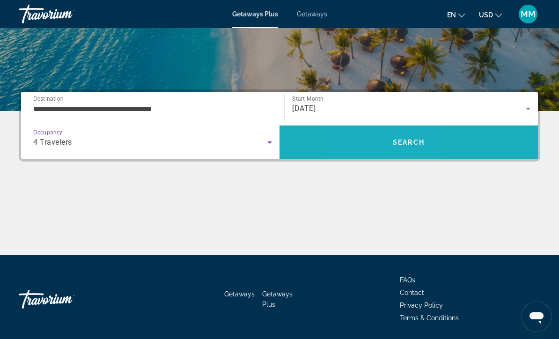
click at [371, 145] on span "Search" at bounding box center [408, 142] width 258 height 22
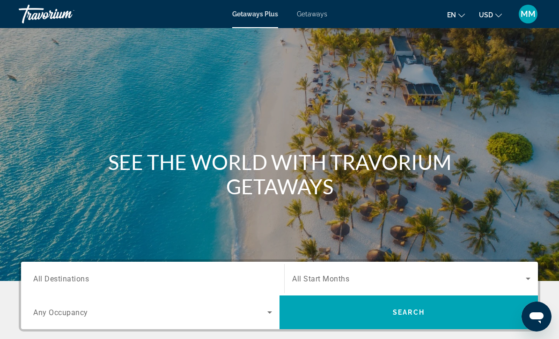
click at [339, 281] on span "All Start Months" at bounding box center [320, 278] width 57 height 9
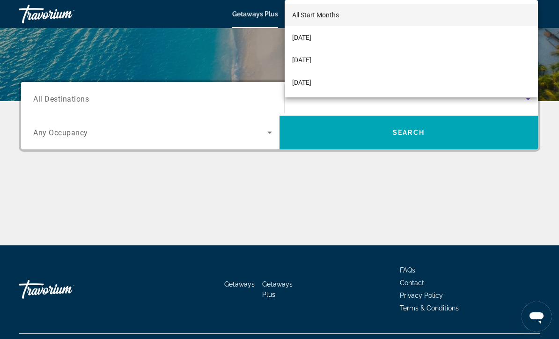
scroll to position [201, 0]
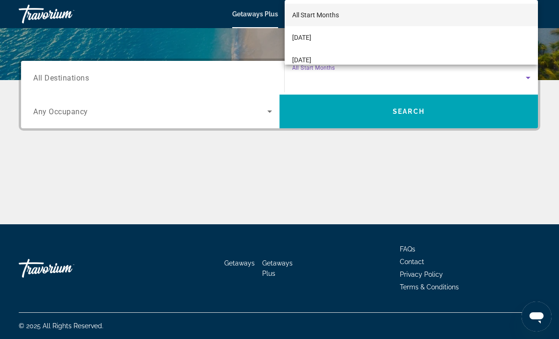
click at [127, 169] on div at bounding box center [279, 169] width 559 height 339
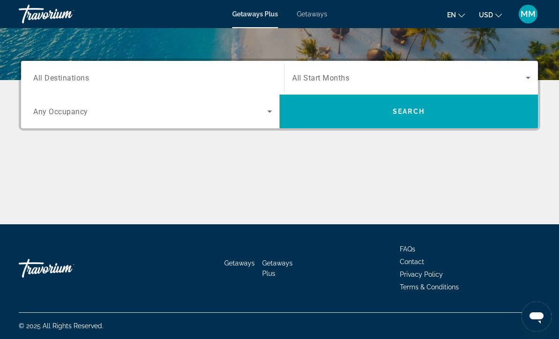
click at [94, 83] on input "Destination All Destinations" at bounding box center [152, 78] width 239 height 11
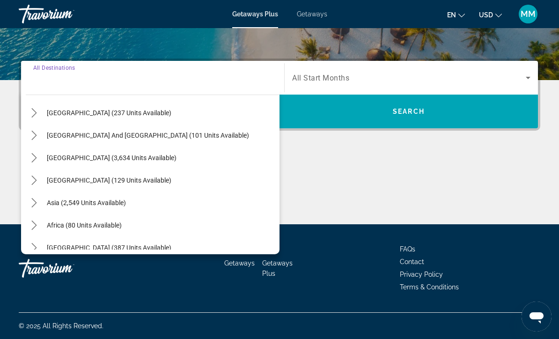
scroll to position [151, 0]
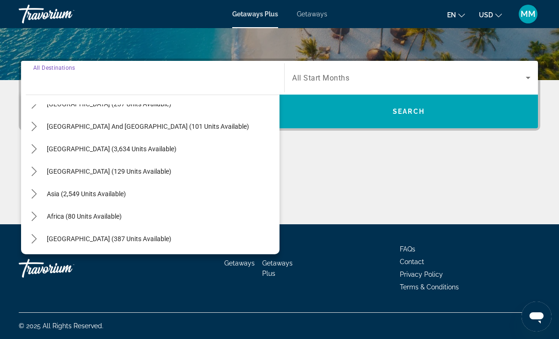
click at [35, 176] on mat-icon "Toggle Central America (129 units available) submenu" at bounding box center [34, 171] width 16 height 16
click at [65, 194] on span "Costa Rica (75 units available)" at bounding box center [100, 193] width 121 height 7
type input "**********"
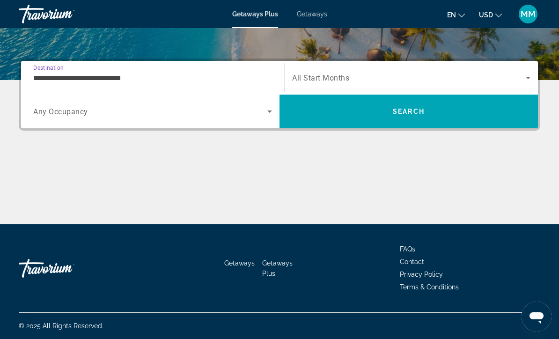
click at [354, 80] on span "Search widget" at bounding box center [408, 77] width 233 height 11
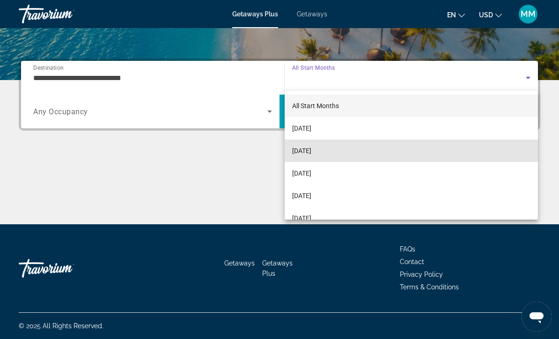
click at [311, 151] on span "November 2025" at bounding box center [301, 150] width 19 height 11
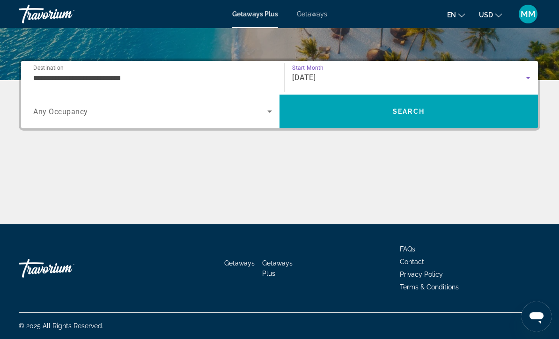
click at [364, 73] on div "November 2025" at bounding box center [408, 77] width 233 height 11
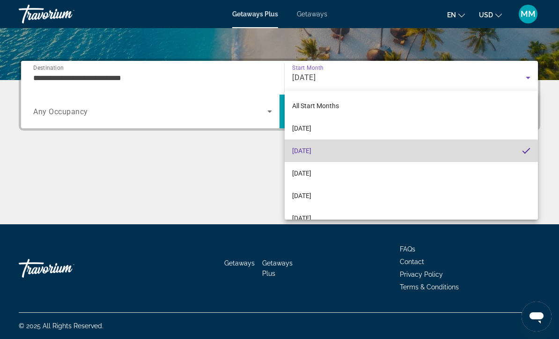
click at [311, 154] on span "November 2025" at bounding box center [301, 150] width 19 height 11
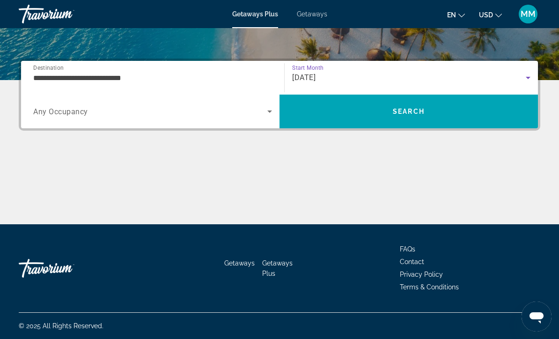
click at [228, 116] on span "Search widget" at bounding box center [150, 111] width 234 height 11
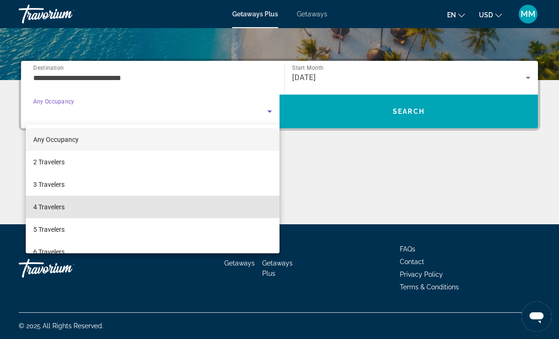
click at [83, 206] on mat-option "4 Travelers" at bounding box center [153, 207] width 254 height 22
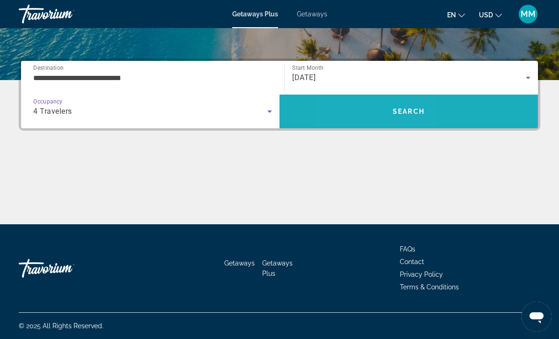
click at [368, 116] on span "Search" at bounding box center [408, 111] width 258 height 22
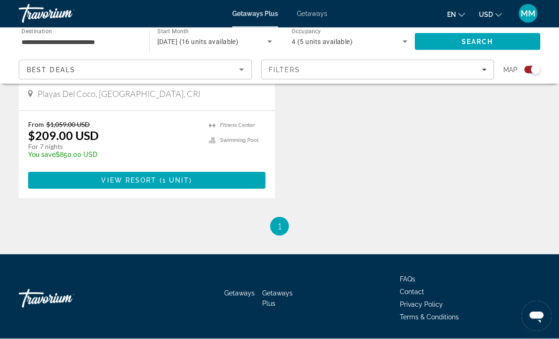
scroll to position [823, 0]
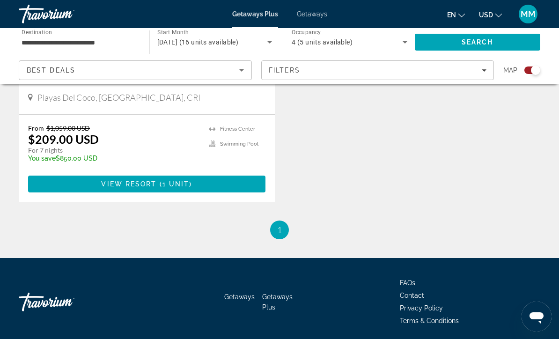
click at [184, 186] on span "1 unit" at bounding box center [175, 183] width 27 height 7
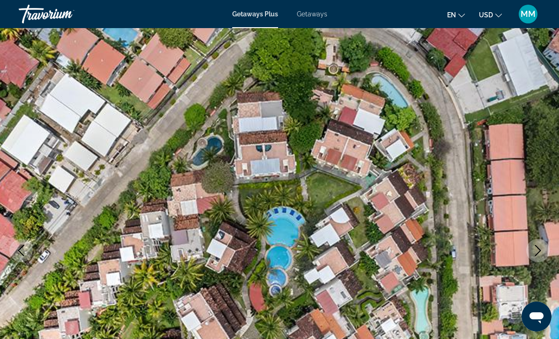
click at [544, 249] on button "Next image" at bounding box center [537, 250] width 23 height 23
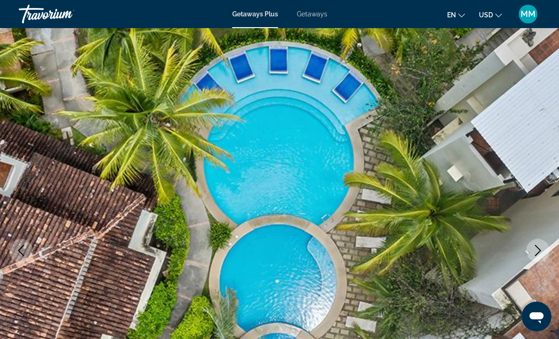
click at [540, 246] on icon "Next image" at bounding box center [537, 250] width 11 height 11
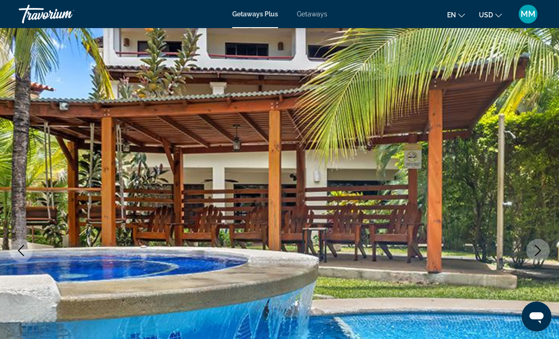
click at [540, 260] on button "Next image" at bounding box center [537, 250] width 23 height 23
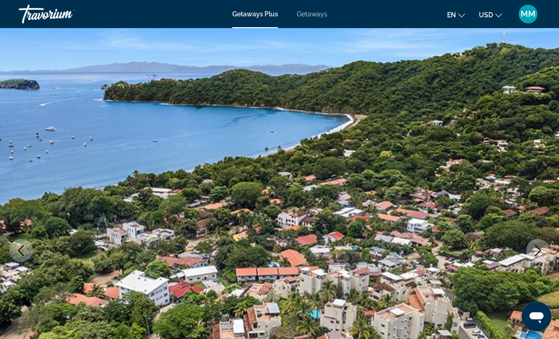
click at [326, 2] on div "Getaways Plus Getaways en English Español Français Italiano Português русский U…" at bounding box center [279, 14] width 559 height 24
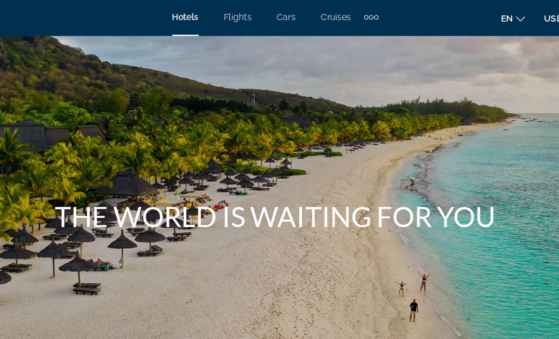
click at [345, 15] on div "Extra navigation items" at bounding box center [350, 14] width 11 height 14
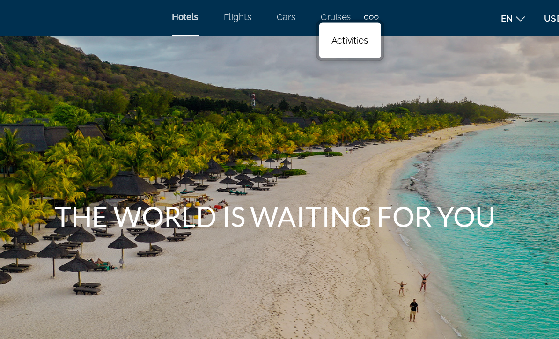
click at [321, 30] on span "Activities" at bounding box center [334, 31] width 27 height 7
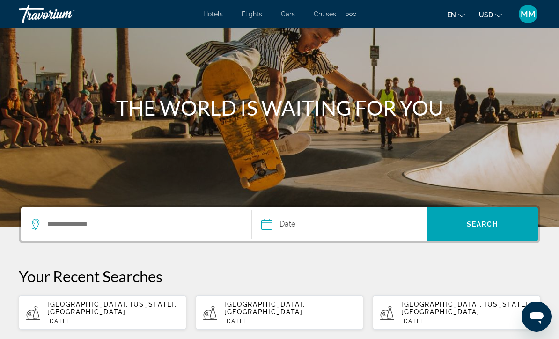
scroll to position [57, 0]
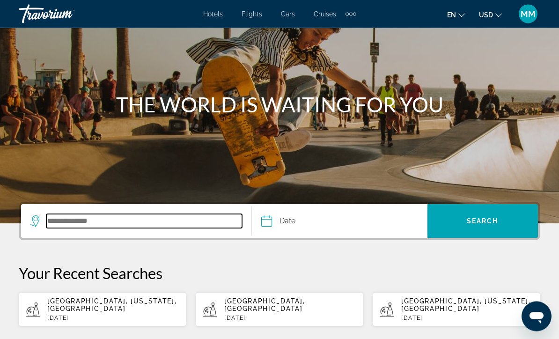
click at [126, 225] on input "Search destination" at bounding box center [144, 221] width 196 height 14
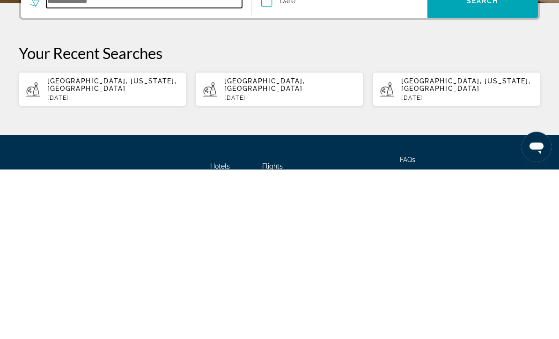
scroll to position [117, 0]
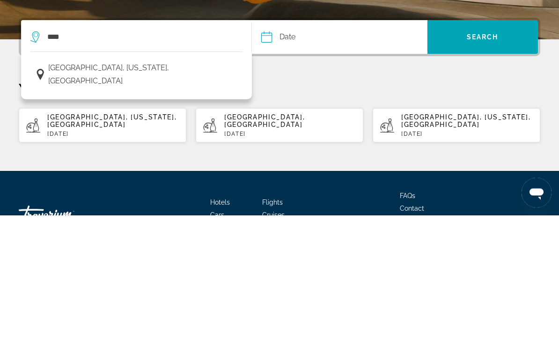
click at [121, 185] on span "[GEOGRAPHIC_DATA], [US_STATE], [GEOGRAPHIC_DATA]" at bounding box center [142, 198] width 189 height 26
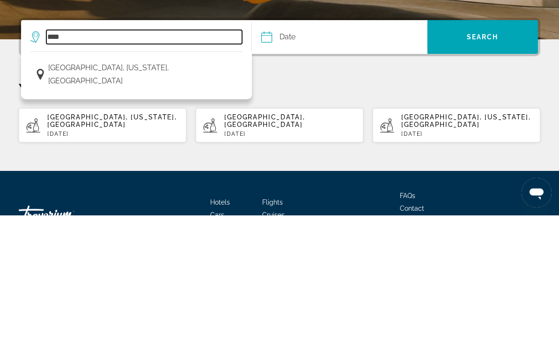
type input "**********"
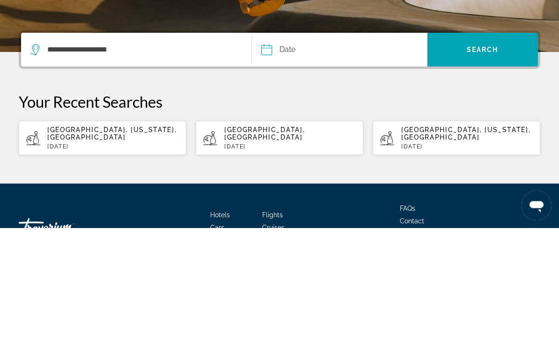
click at [311, 144] on input "Date" at bounding box center [302, 162] width 87 height 36
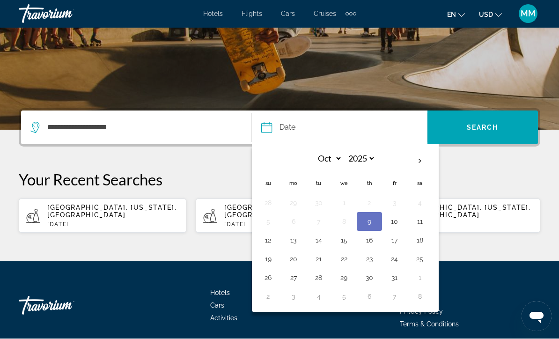
click at [396, 225] on button "10" at bounding box center [394, 221] width 15 height 13
type input "**********"
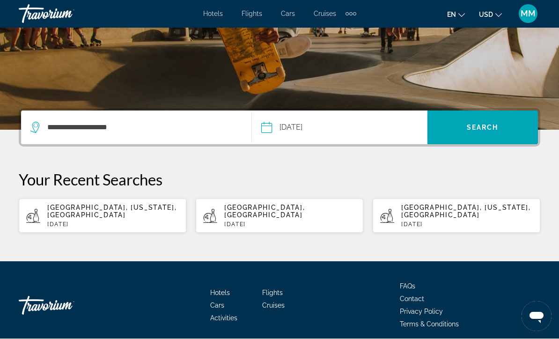
click at [481, 128] on span "Search" at bounding box center [482, 127] width 32 height 7
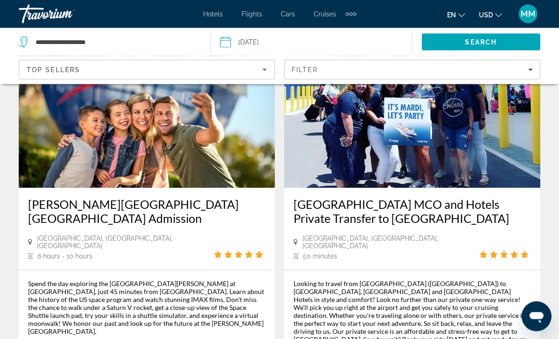
scroll to position [826, 0]
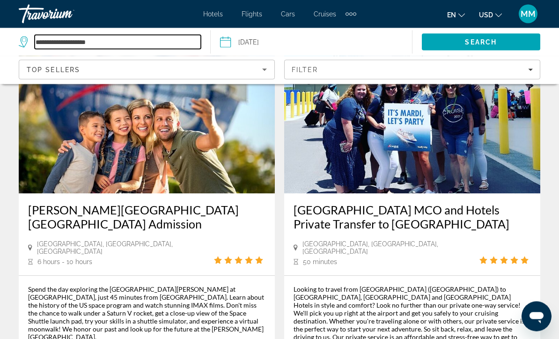
click at [165, 44] on input "**********" at bounding box center [118, 42] width 166 height 14
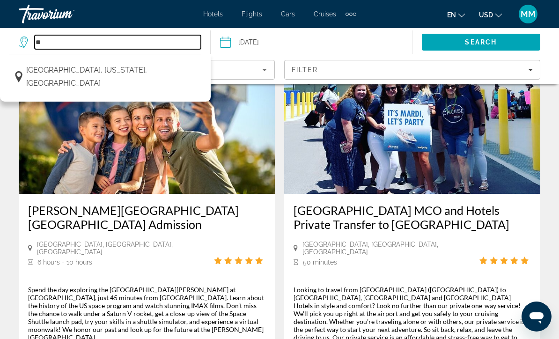
type input "*"
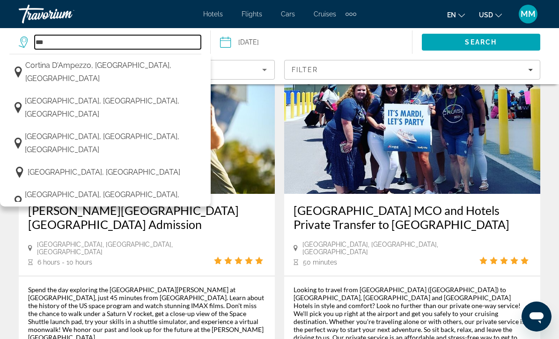
scroll to position [817, 0]
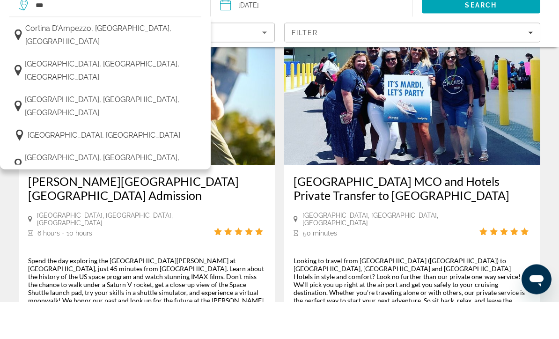
click at [80, 186] on button "[GEOGRAPHIC_DATA], [GEOGRAPHIC_DATA], [GEOGRAPHIC_DATA]" at bounding box center [105, 201] width 192 height 31
type input "**********"
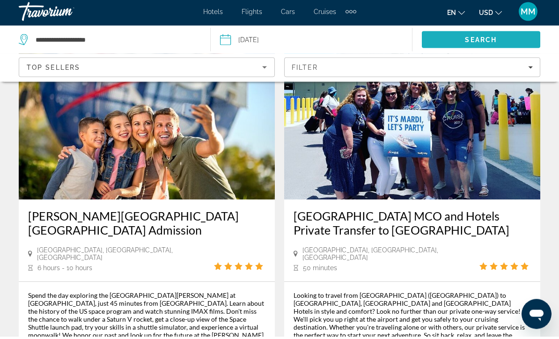
click at [480, 38] on span "Search" at bounding box center [481, 41] width 32 height 7
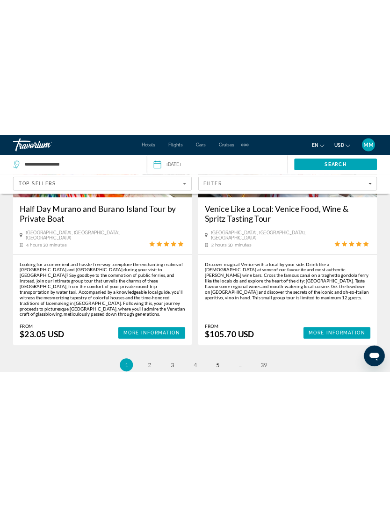
scroll to position [2344, 0]
